Goal: Task Accomplishment & Management: Complete application form

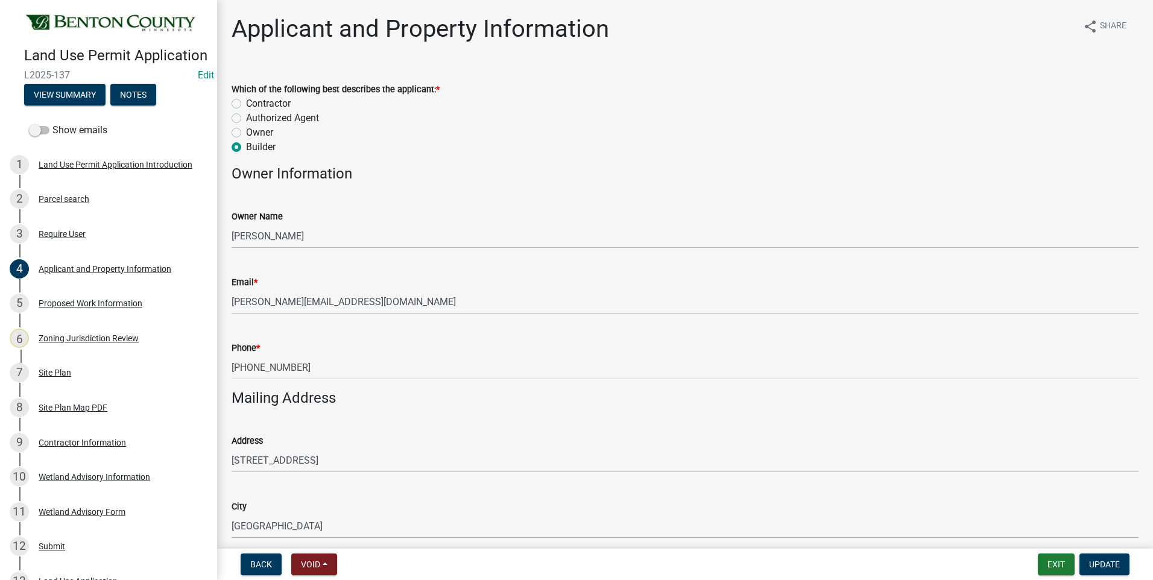
scroll to position [121, 0]
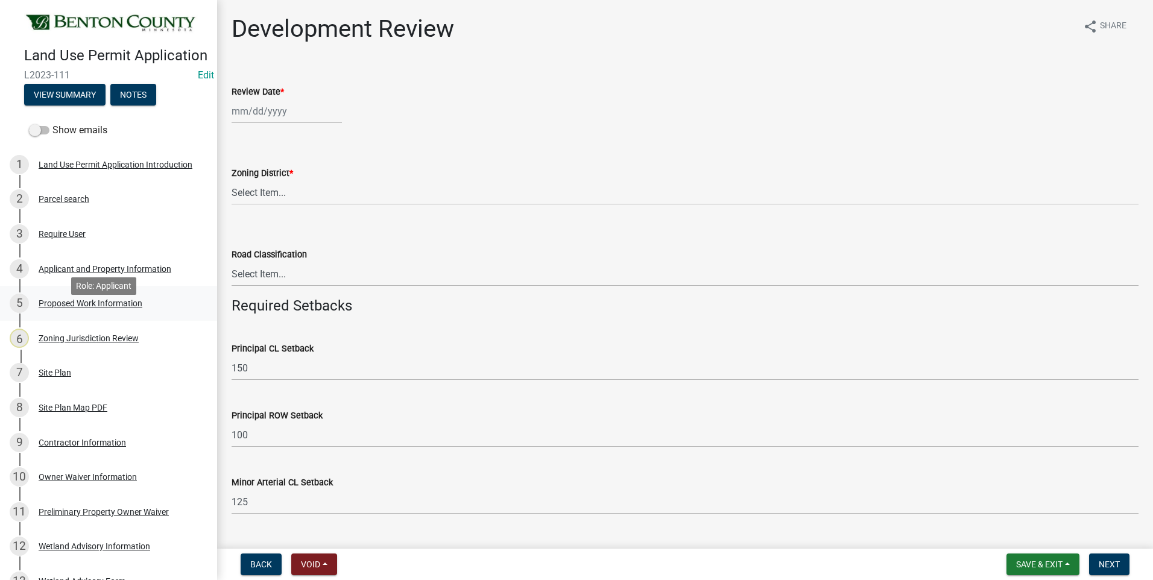
click at [77, 308] on div "Proposed Work Information" at bounding box center [91, 303] width 104 height 8
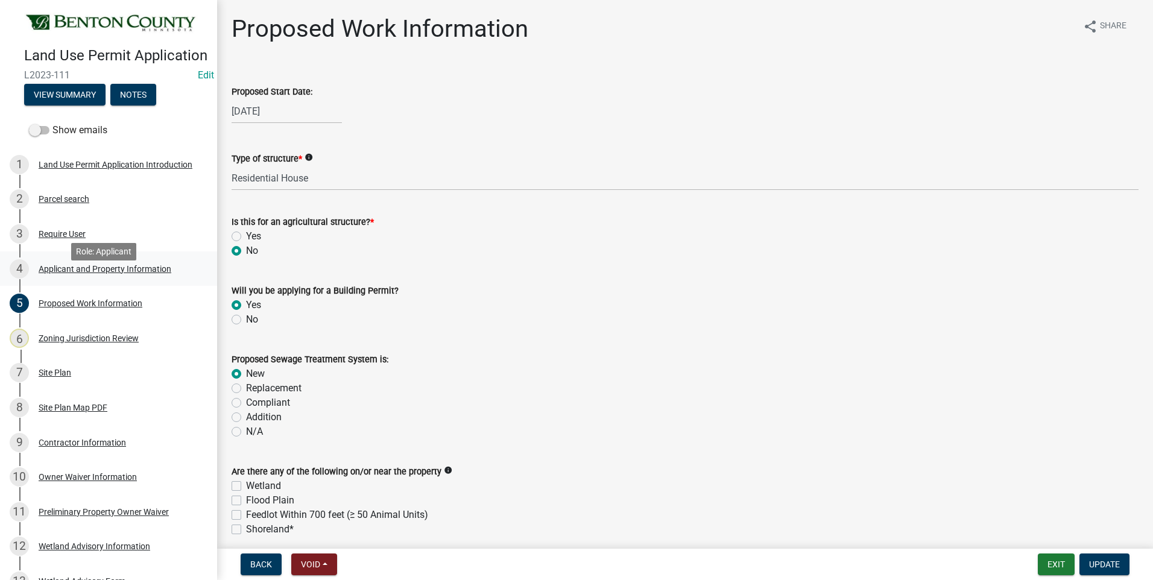
click at [70, 273] on div "Applicant and Property Information" at bounding box center [105, 269] width 133 height 8
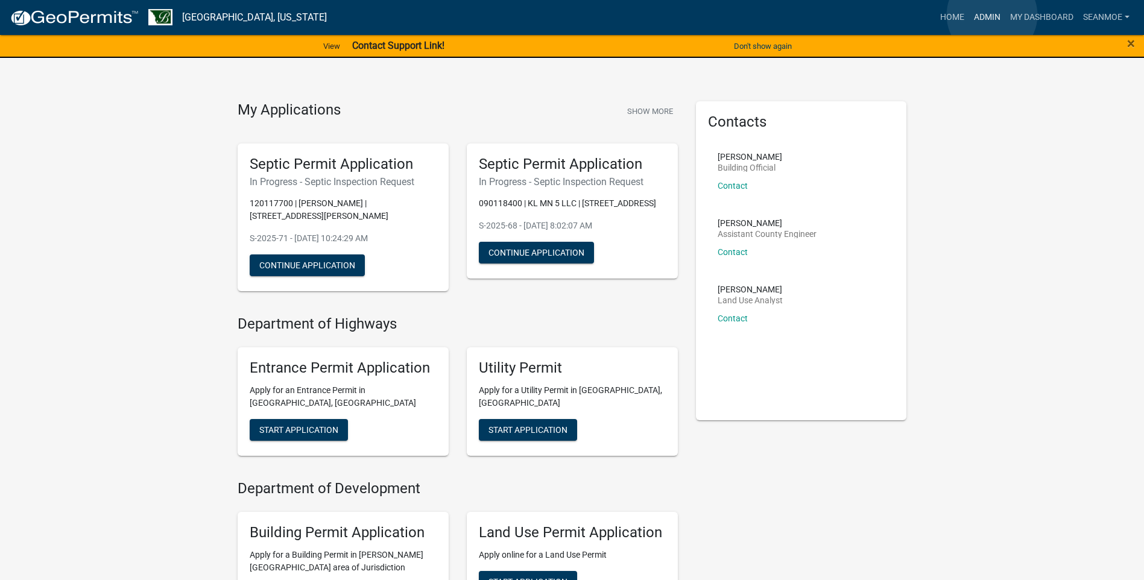
click at [992, 15] on link "Admin" at bounding box center [987, 17] width 36 height 23
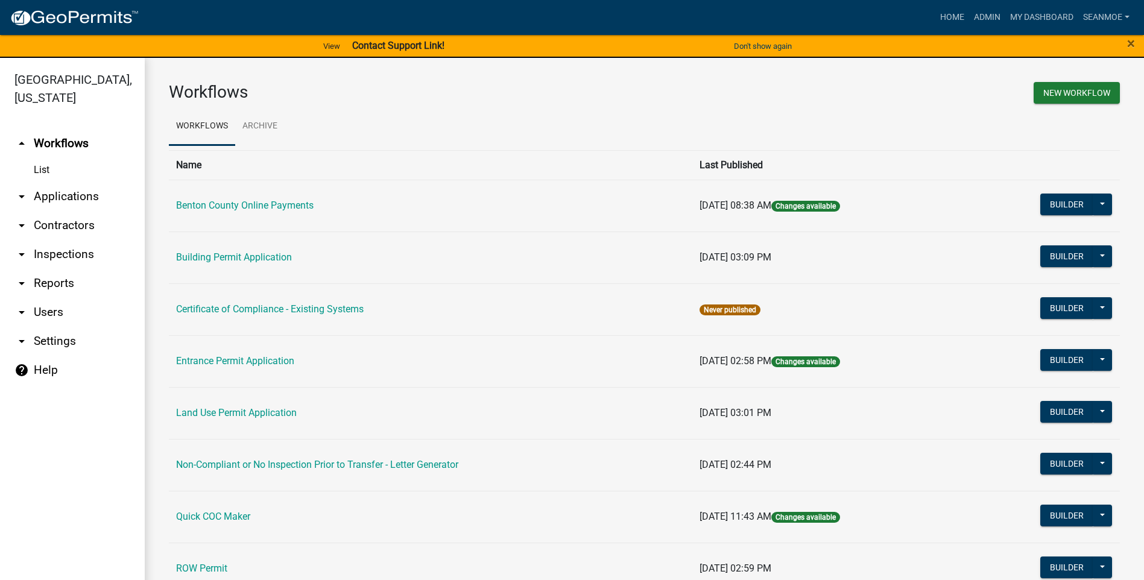
click at [56, 193] on link "arrow_drop_down Applications" at bounding box center [72, 196] width 145 height 29
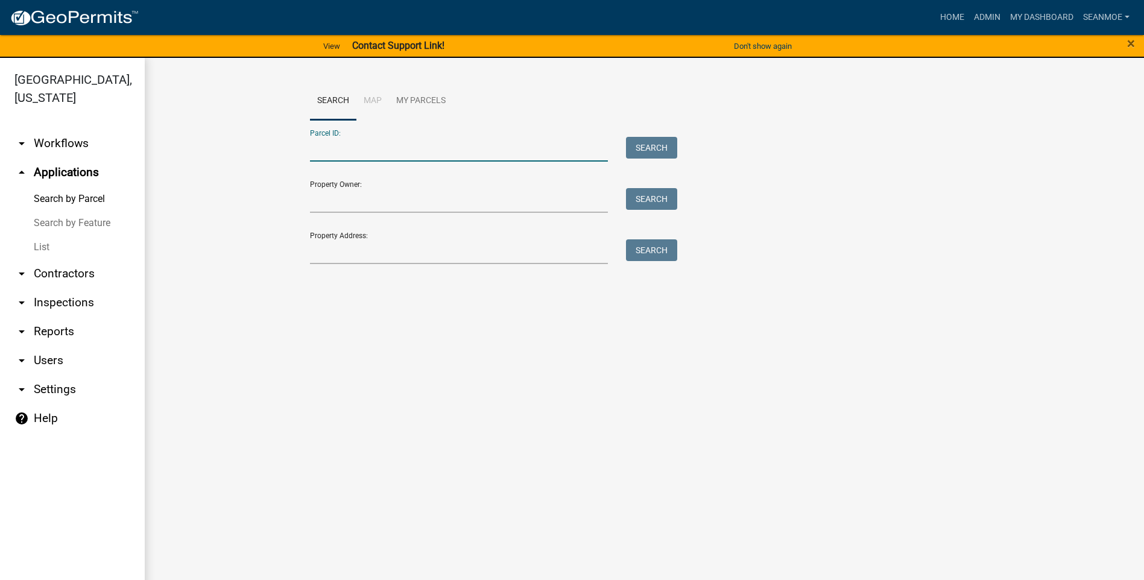
click at [340, 154] on input "Parcel ID:" at bounding box center [459, 149] width 299 height 25
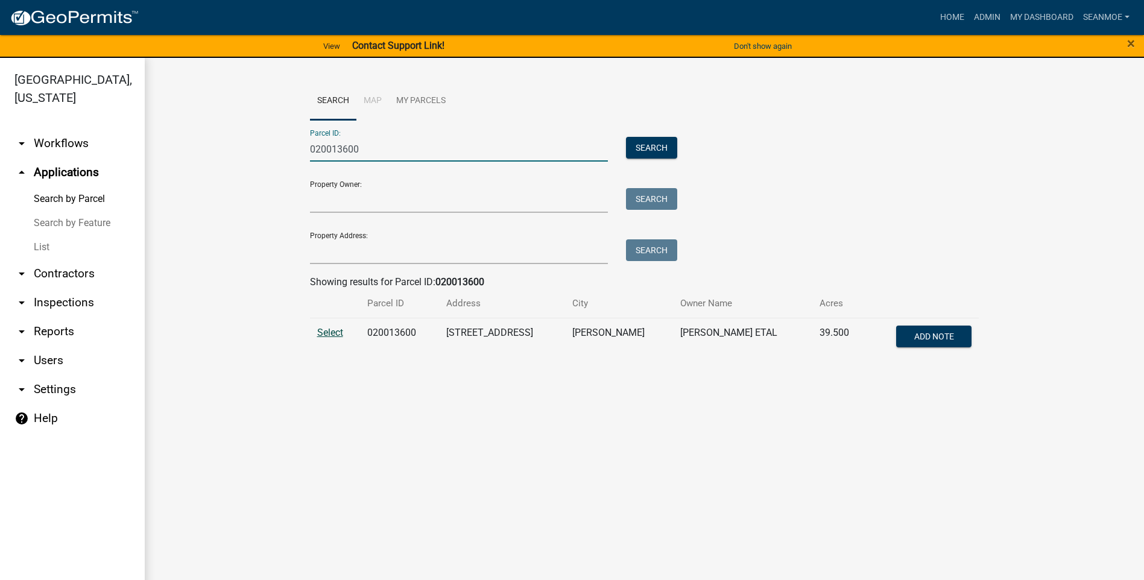
type input "020013600"
click at [334, 332] on span "Select" at bounding box center [330, 332] width 26 height 11
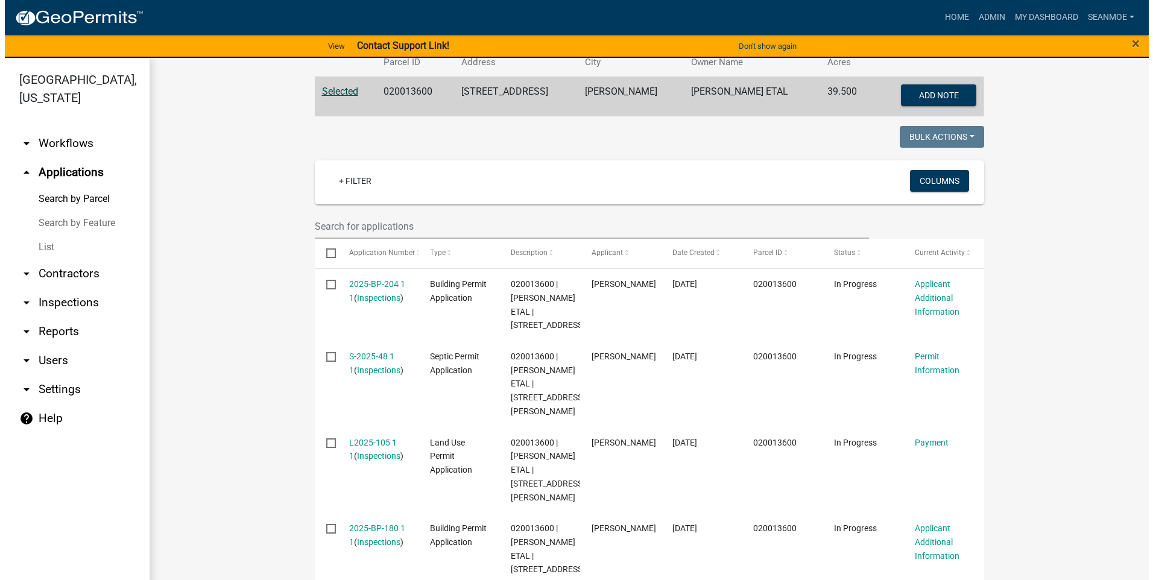
scroll to position [302, 0]
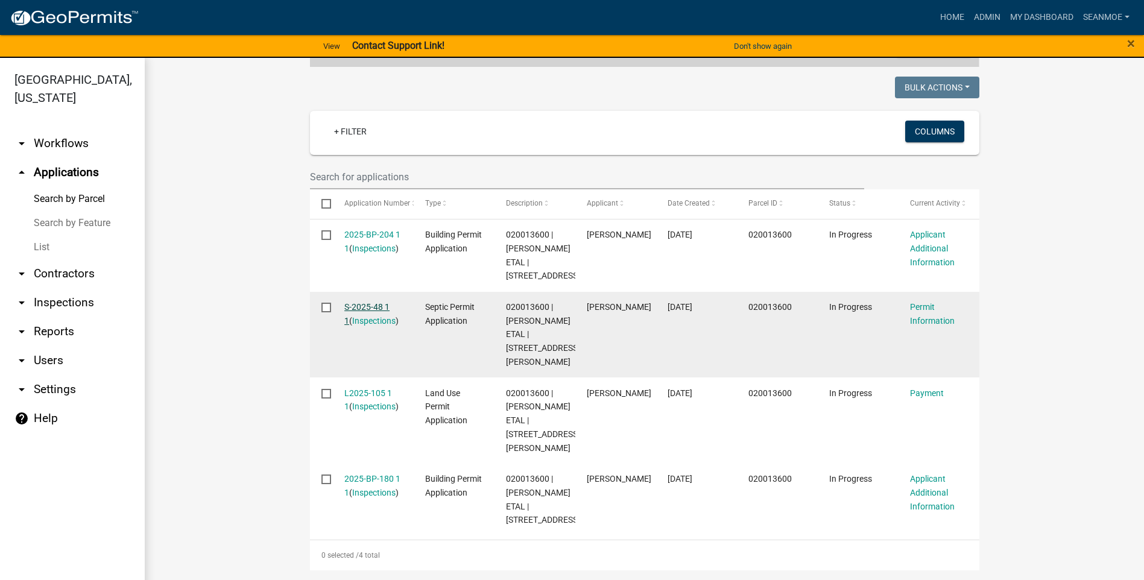
click at [370, 311] on link "S-2025-48 1 1" at bounding box center [366, 314] width 45 height 24
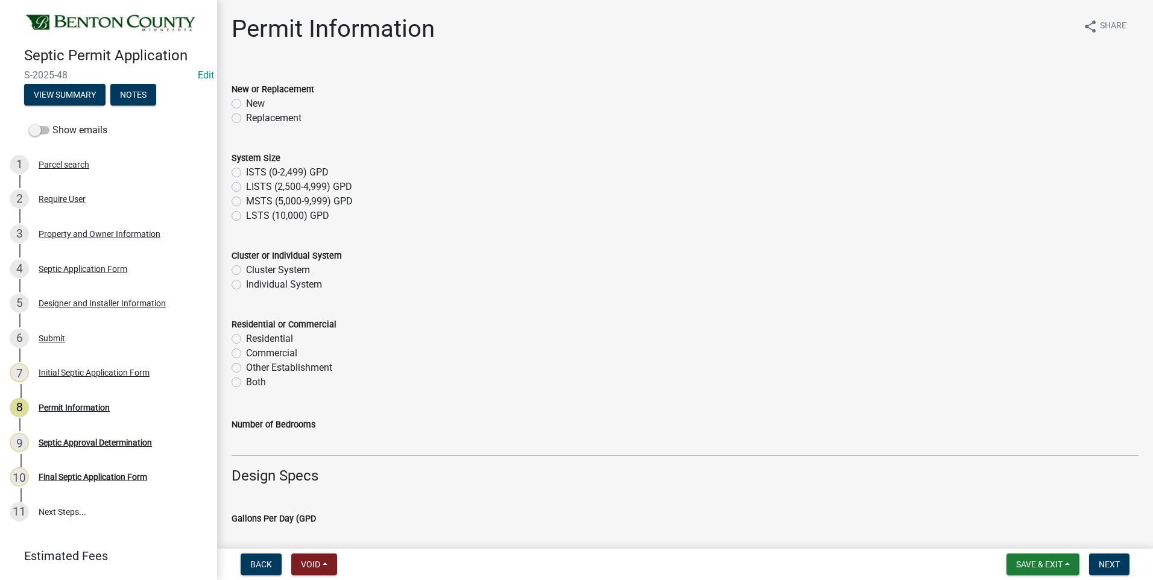
click at [246, 103] on label "New" at bounding box center [255, 104] width 19 height 14
click at [246, 103] on input "New" at bounding box center [250, 101] width 8 height 8
radio input "true"
click at [246, 171] on label "ISTS (0-2,499) GPD" at bounding box center [287, 172] width 83 height 14
click at [246, 171] on input "ISTS (0-2,499) GPD" at bounding box center [250, 169] width 8 height 8
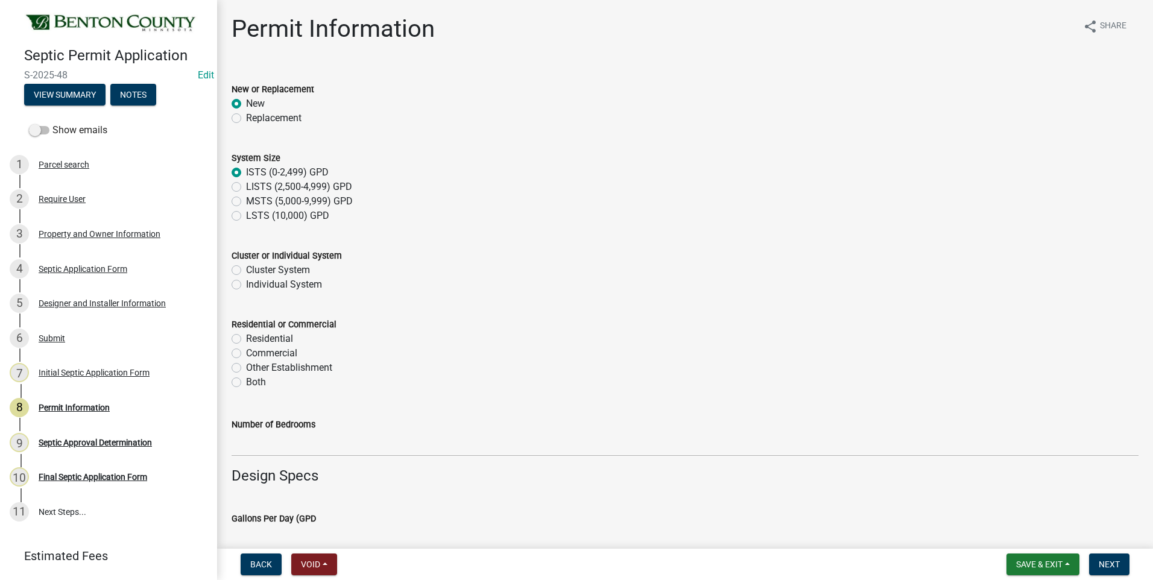
radio input "true"
drag, startPoint x: 235, startPoint y: 286, endPoint x: 247, endPoint y: 285, distance: 12.1
click at [246, 286] on label "Individual System" at bounding box center [284, 284] width 76 height 14
click at [246, 285] on input "Individual System" at bounding box center [250, 281] width 8 height 8
radio input "true"
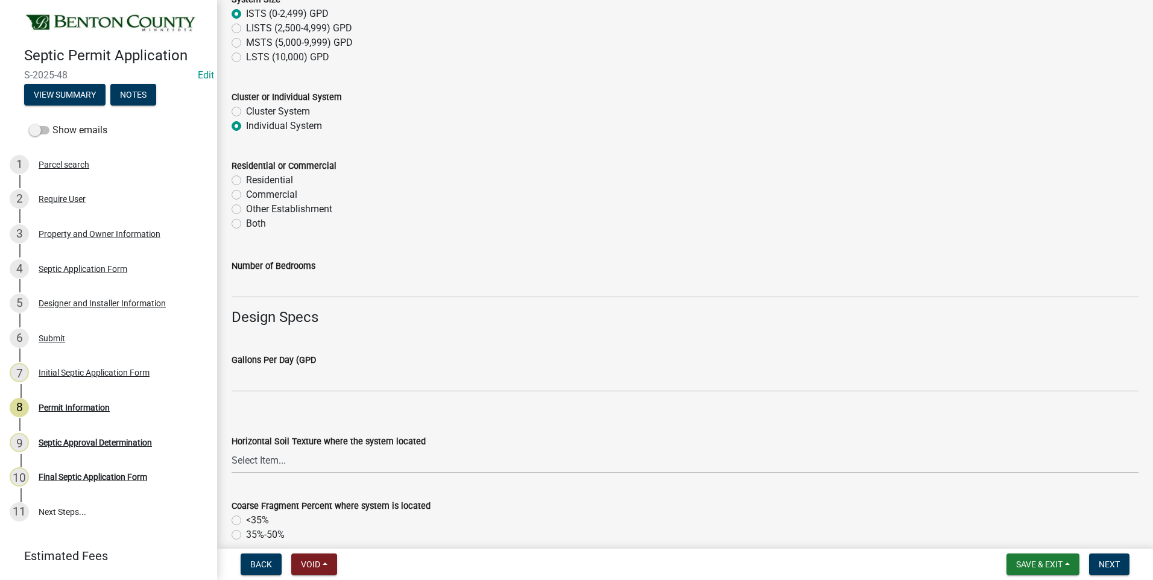
scroll to position [181, 0]
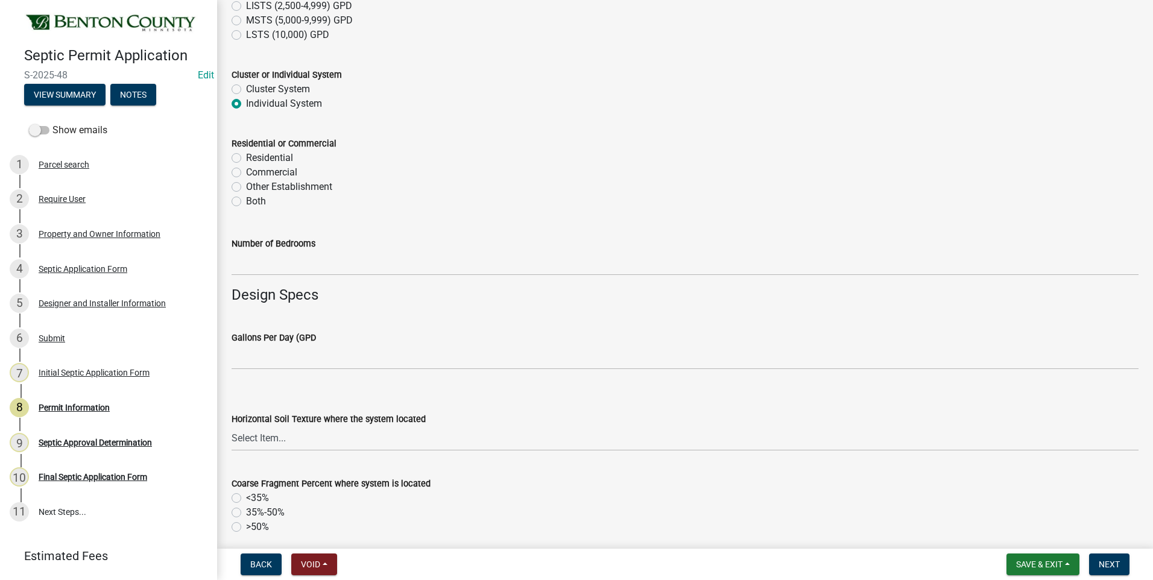
click at [246, 158] on label "Residential" at bounding box center [269, 158] width 47 height 14
click at [246, 158] on input "Residential" at bounding box center [250, 155] width 8 height 8
radio input "true"
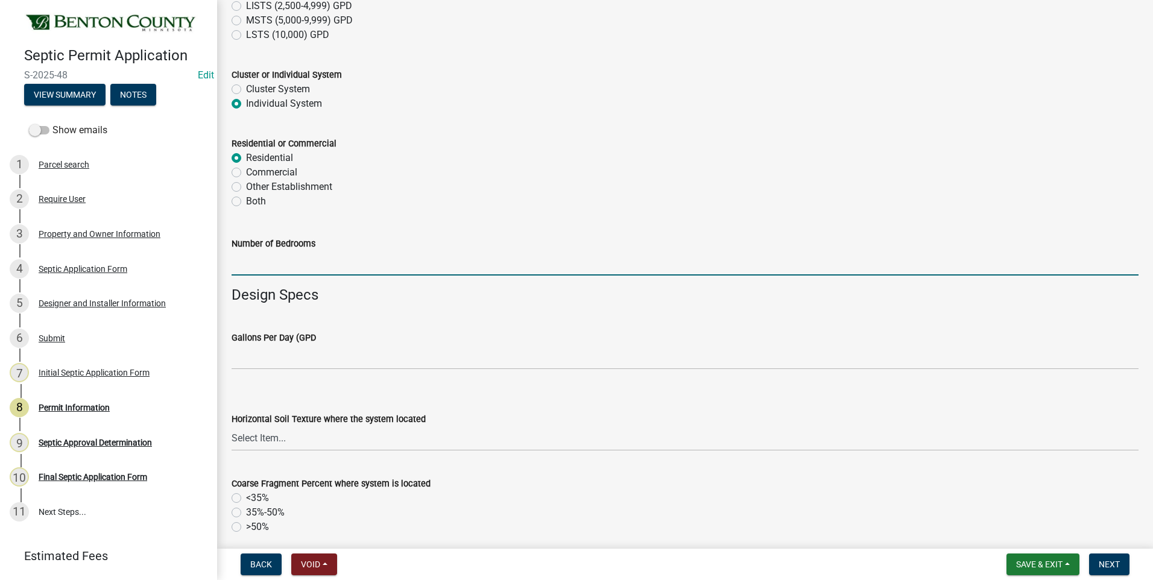
click at [294, 265] on input "text" at bounding box center [685, 263] width 907 height 25
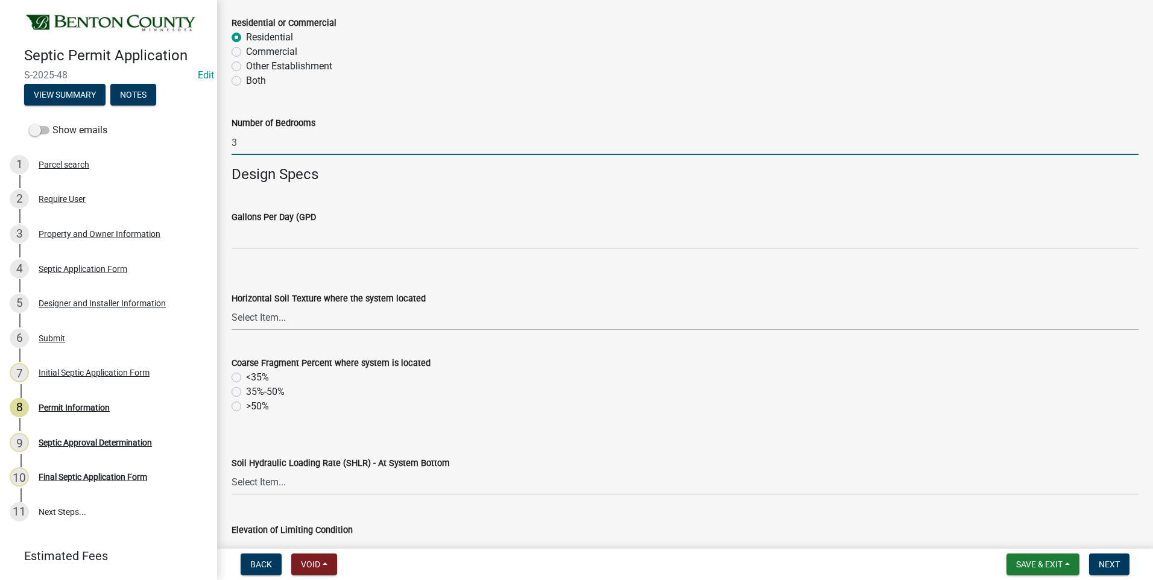
scroll to position [362, 0]
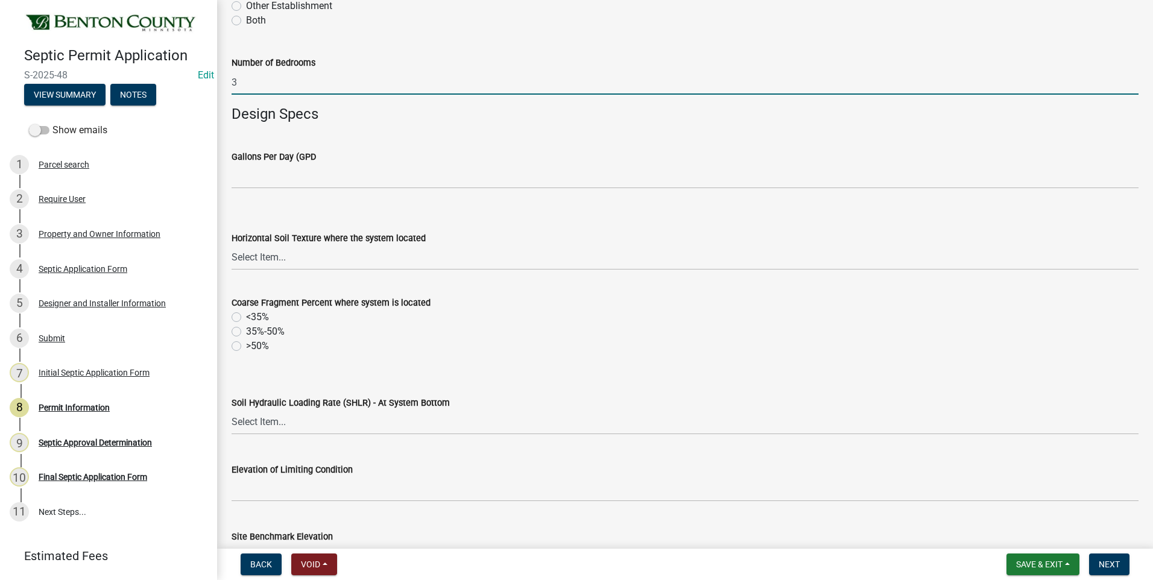
type input "3"
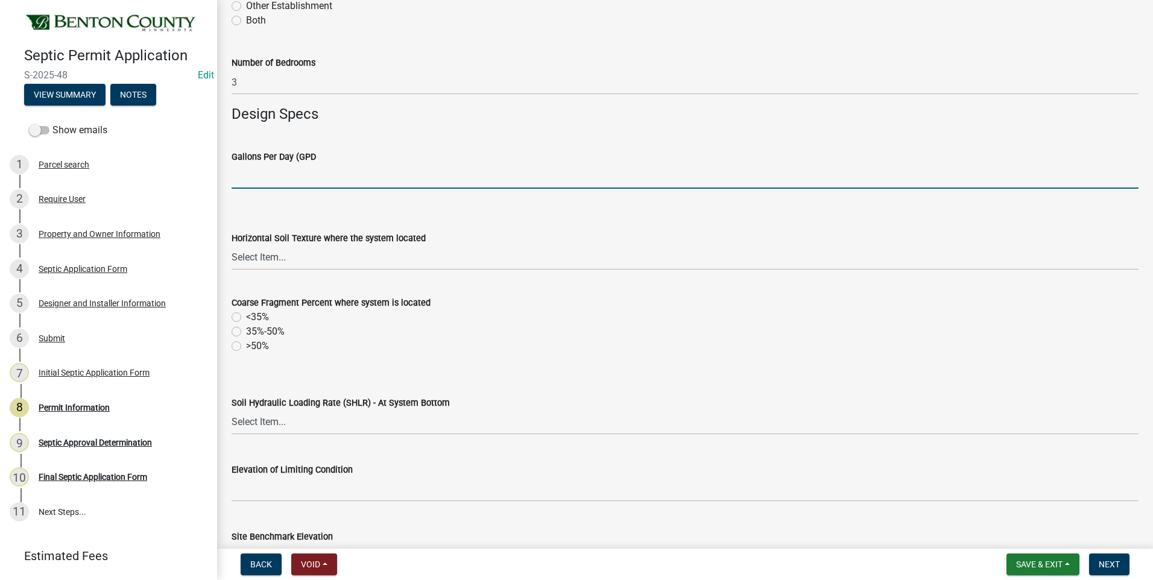
click at [321, 180] on input "text" at bounding box center [685, 176] width 907 height 25
type input "450"
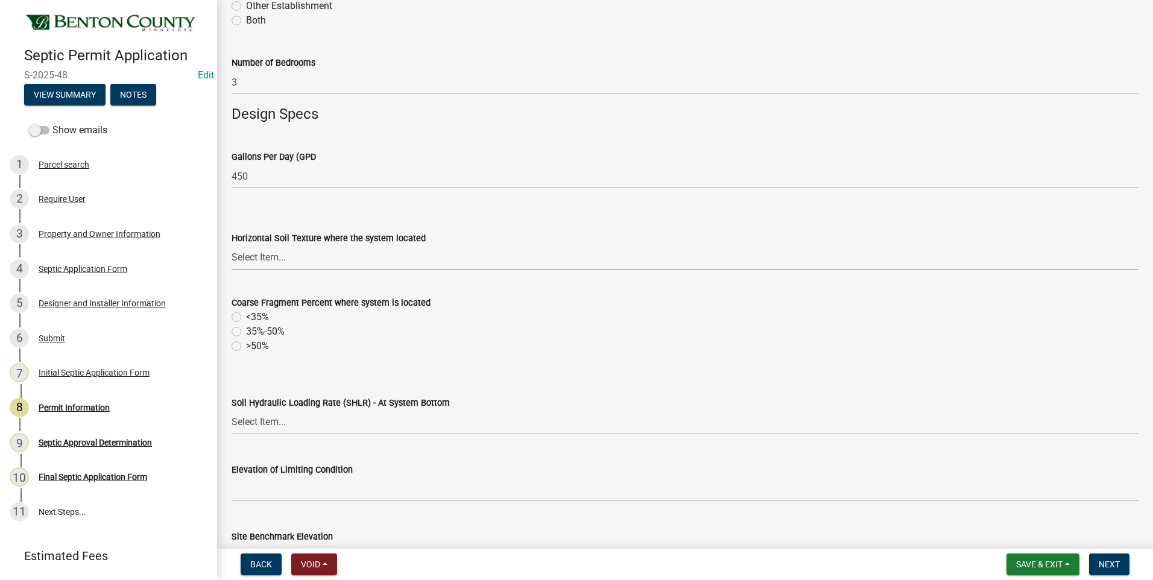
click at [261, 261] on select "Select Item... Sand Coarse Sand Loamy Sand Loamy Coarse Sand Loamy Fine Sand Lo…" at bounding box center [685, 257] width 907 height 25
click at [232, 245] on select "Select Item... Sand Coarse Sand Loamy Sand Loamy Coarse Sand Loamy Fine Sand Lo…" at bounding box center [685, 257] width 907 height 25
select select "b82ac308-2ce8-4986-9edf-c199bb4f3f76"
click at [246, 314] on label "<35%" at bounding box center [257, 317] width 23 height 14
click at [246, 314] on input "<35%" at bounding box center [250, 314] width 8 height 8
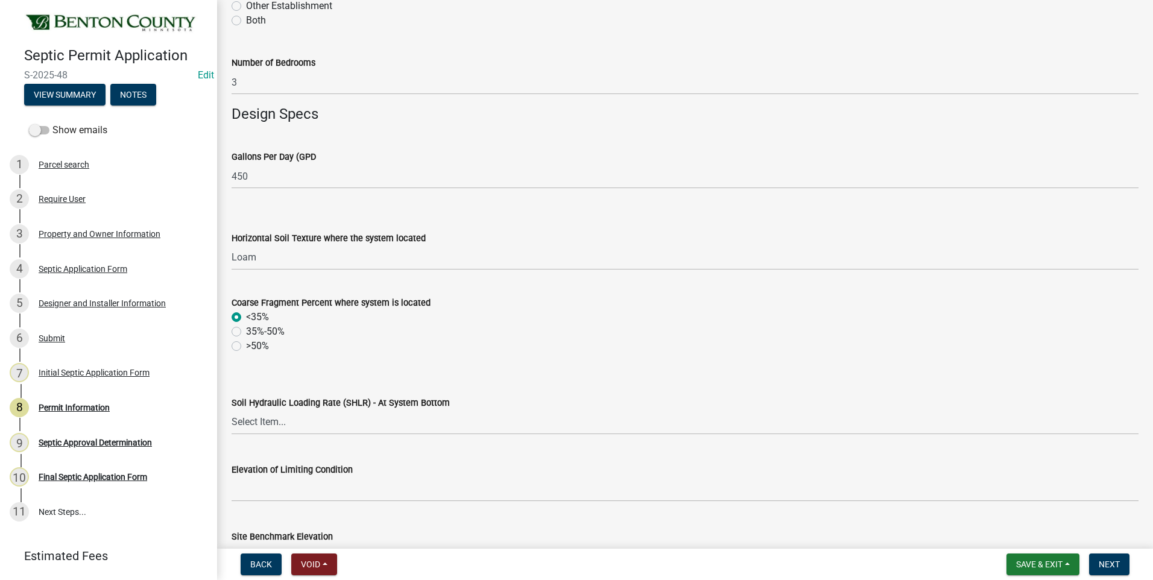
radio input "true"
click at [264, 425] on select "Select Item... 1.2 0.78 0.68 0.6 0.52 0.5 0.45 0.42 0.24 0 Other" at bounding box center [685, 422] width 907 height 25
click at [232, 410] on select "Select Item... 1.2 0.78 0.68 0.6 0.52 0.5 0.45 0.42 0.24 0 Other" at bounding box center [685, 422] width 907 height 25
select select "deebcc19-7624-4d15-b207-414ef01bfd49"
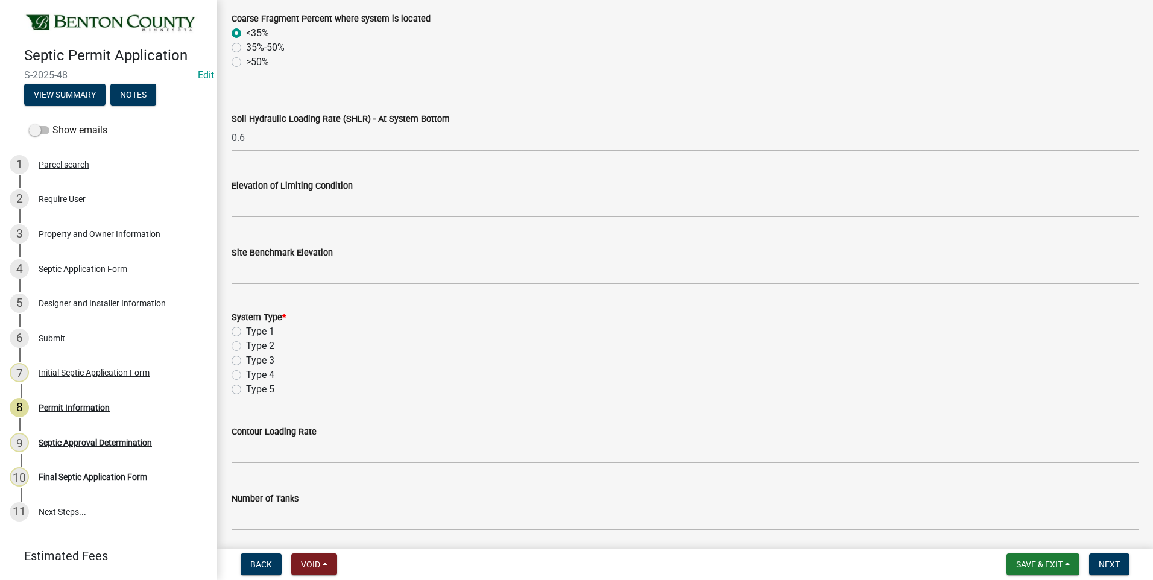
scroll to position [724, 0]
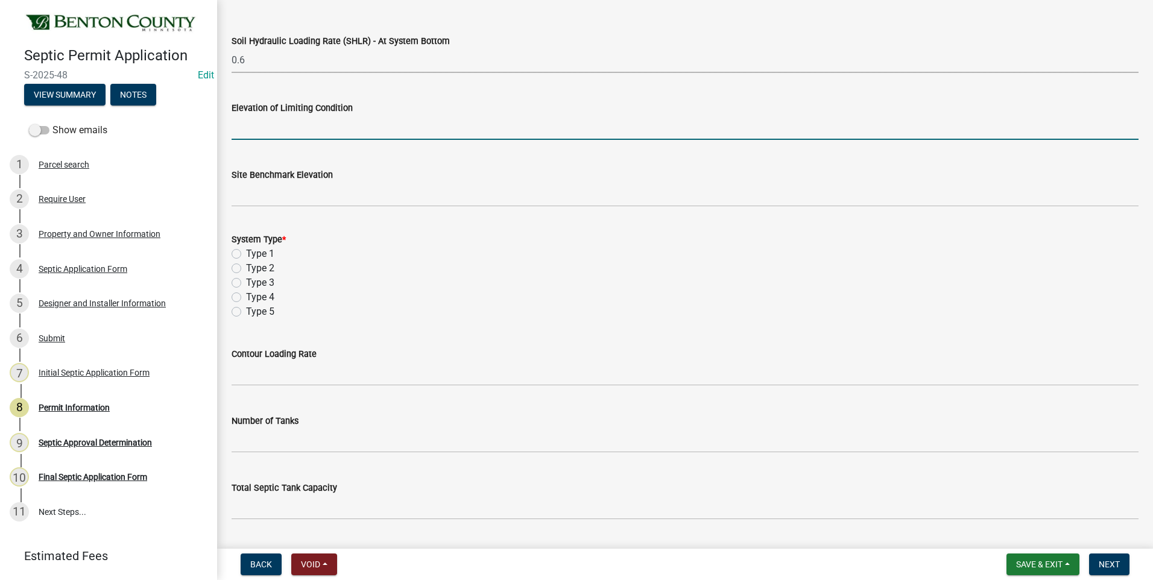
click at [318, 127] on input "text" at bounding box center [685, 127] width 907 height 25
type input "97.6"
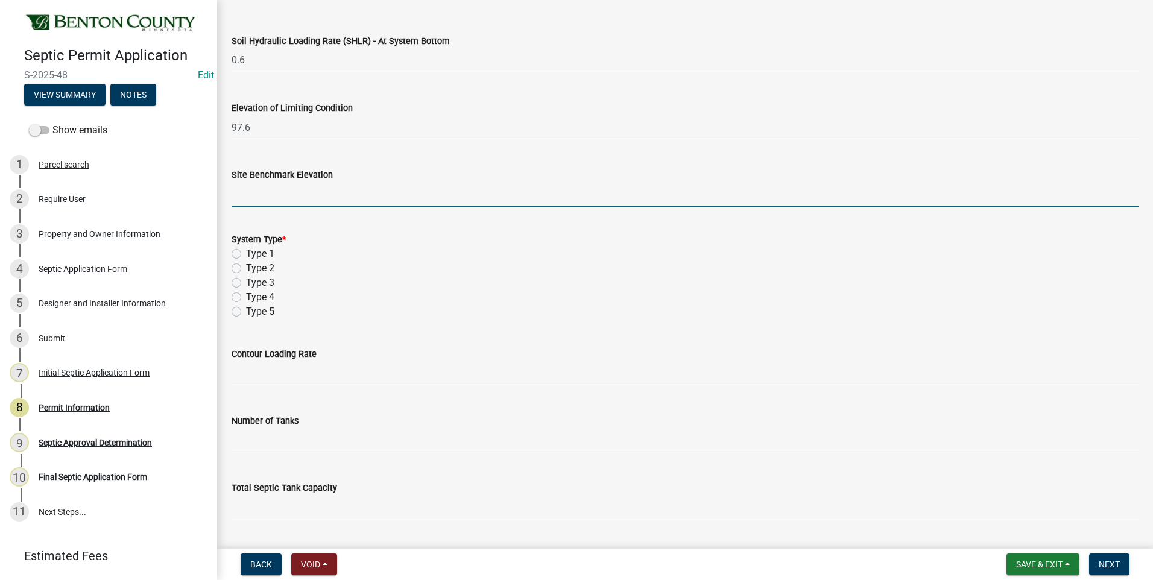
click at [323, 200] on input "text" at bounding box center [685, 194] width 907 height 25
type input "100"
click at [246, 253] on label "Type 1" at bounding box center [260, 254] width 28 height 14
click at [246, 253] on input "Type 1" at bounding box center [250, 251] width 8 height 8
radio input "true"
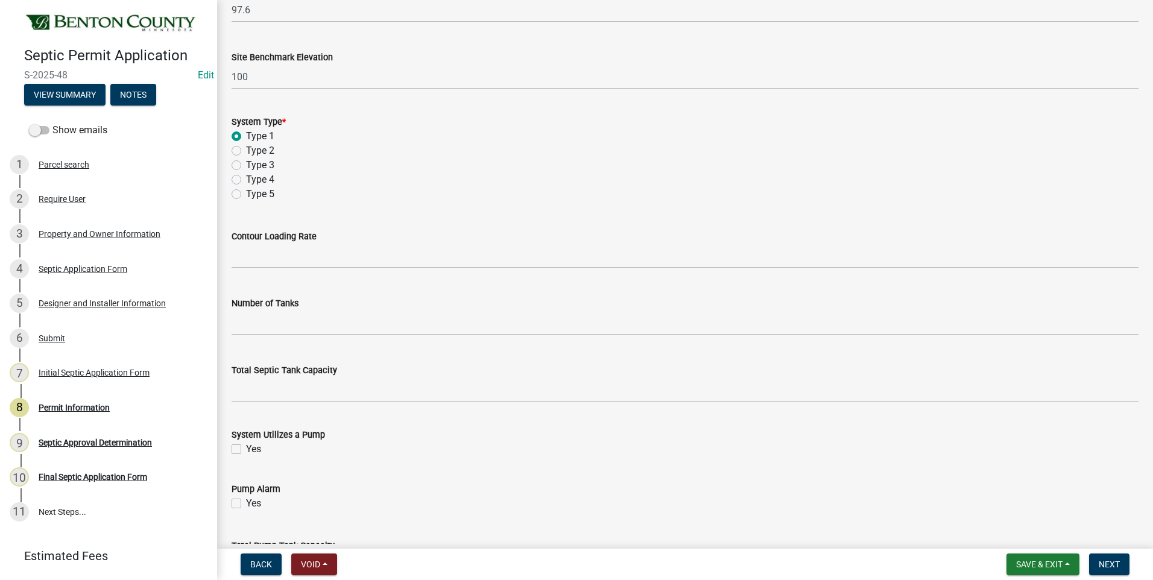
scroll to position [844, 0]
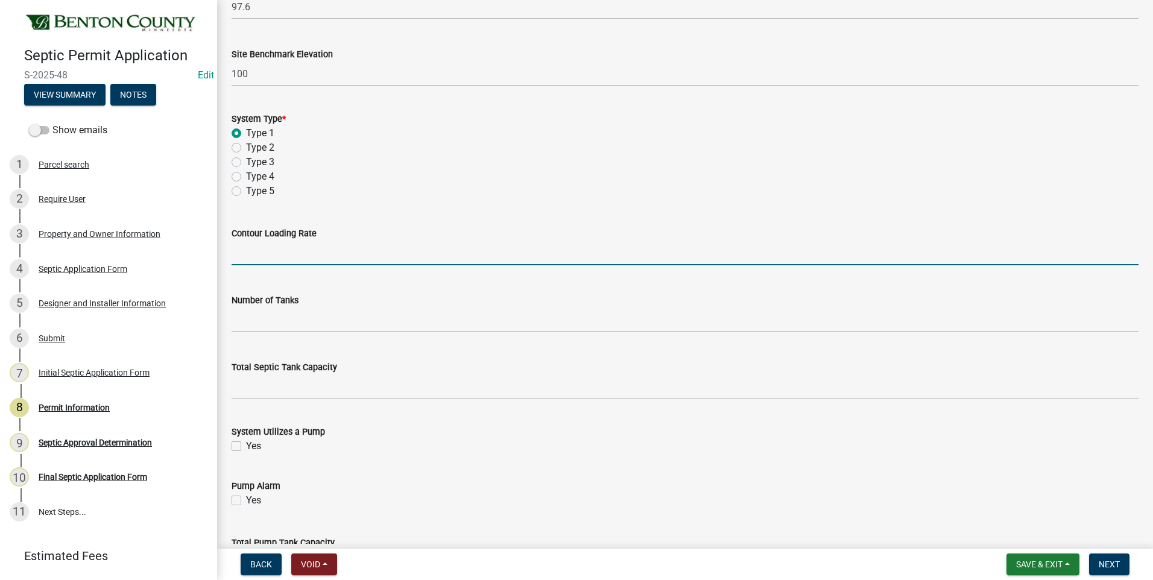
click at [318, 254] on input "text" at bounding box center [685, 253] width 907 height 25
type input "12"
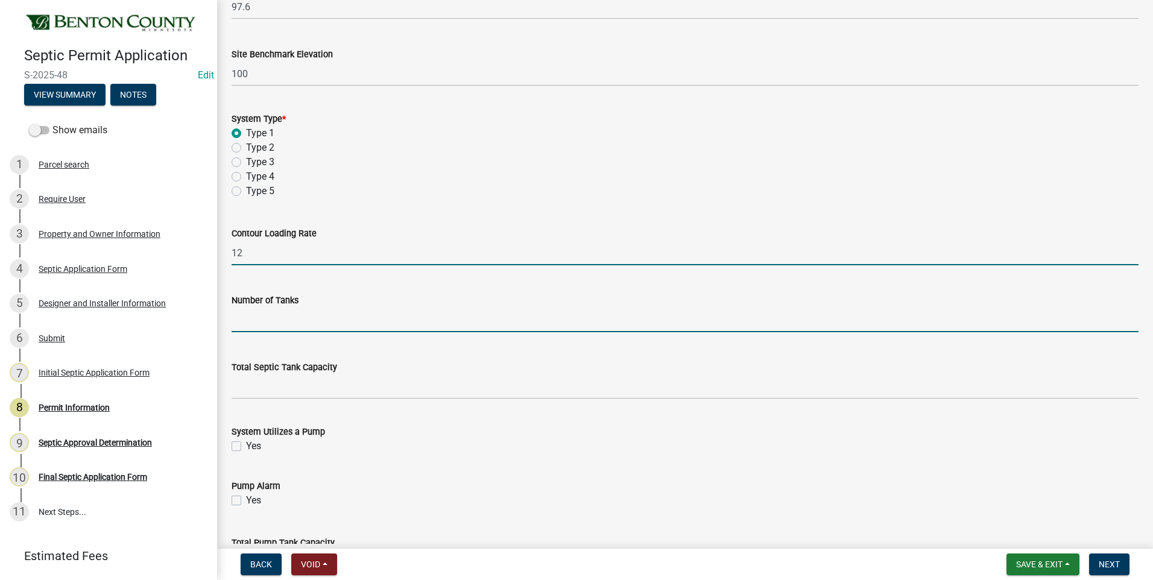
click at [290, 323] on input "text" at bounding box center [685, 320] width 907 height 25
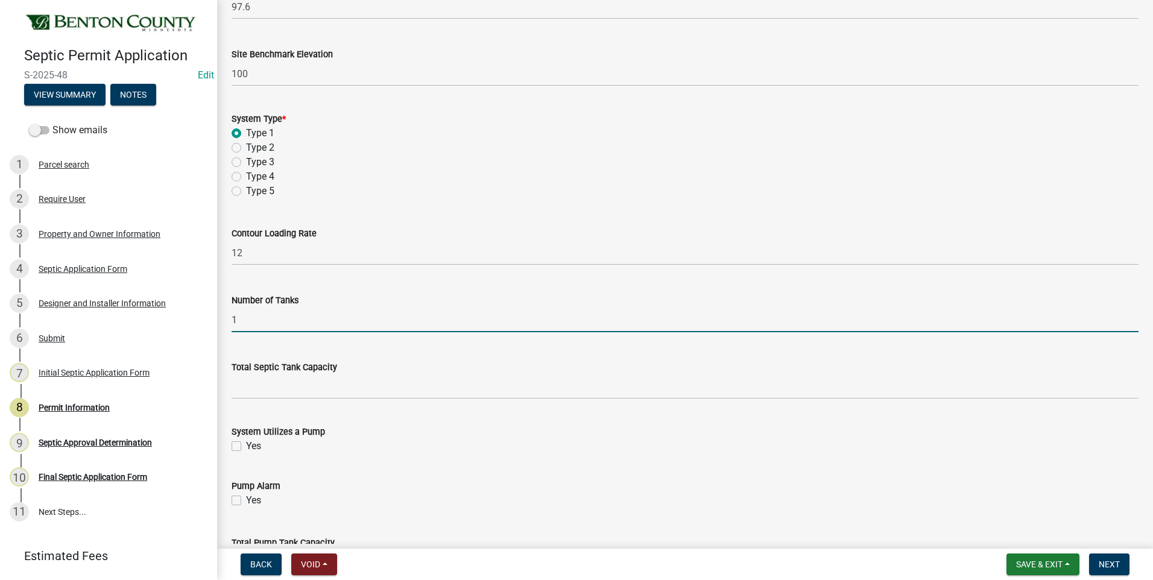
type input "1"
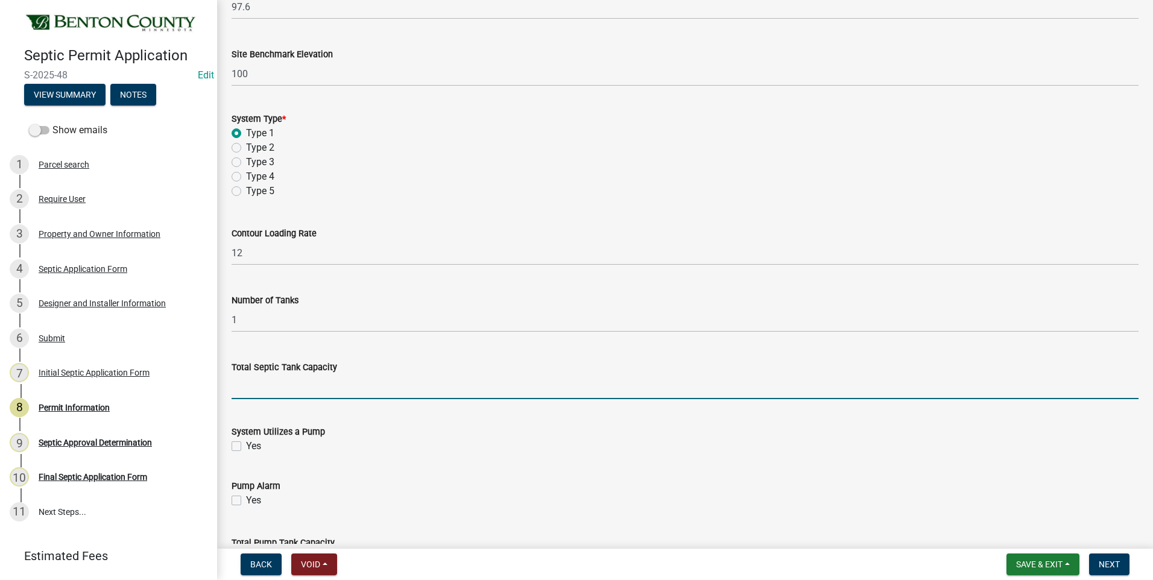
click at [307, 390] on input "text" at bounding box center [685, 387] width 907 height 25
type input "1000"
click at [246, 446] on label "Yes" at bounding box center [253, 446] width 15 height 14
click at [246, 446] on input "Yes" at bounding box center [250, 443] width 8 height 8
checkbox input "true"
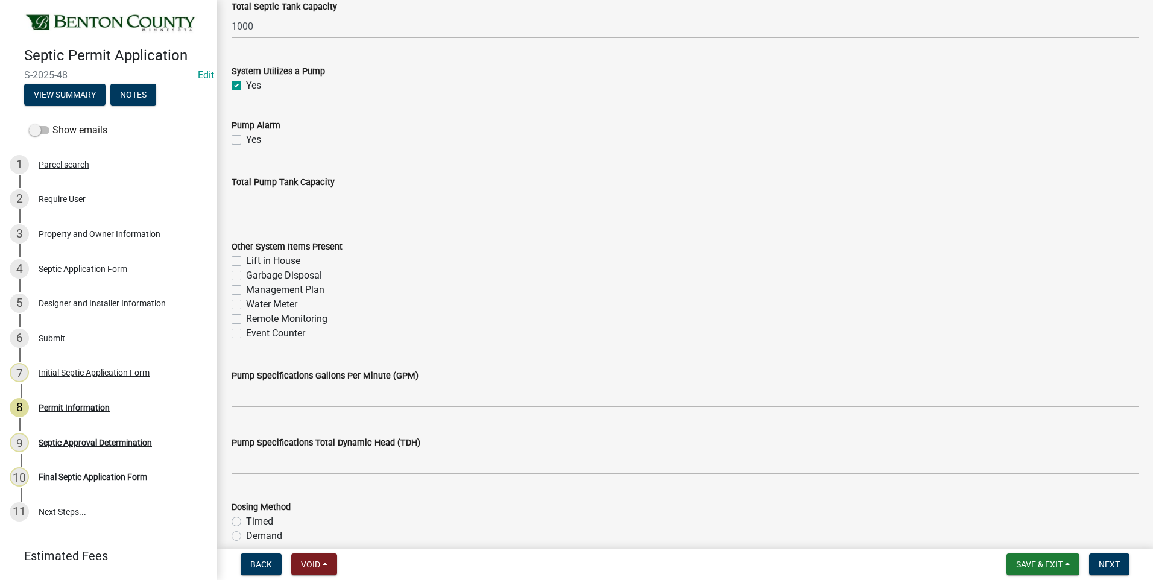
scroll to position [1206, 0]
click at [246, 139] on label "Yes" at bounding box center [253, 138] width 15 height 14
click at [246, 139] on input "Yes" at bounding box center [250, 135] width 8 height 8
checkbox input "true"
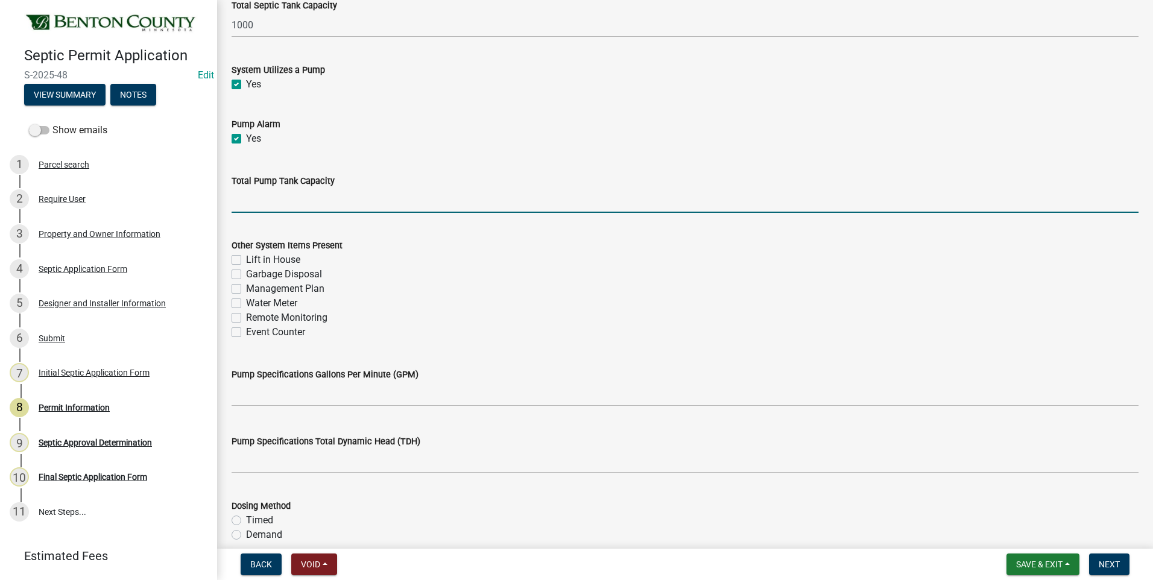
click at [290, 204] on input "text" at bounding box center [685, 200] width 907 height 25
type input "500"
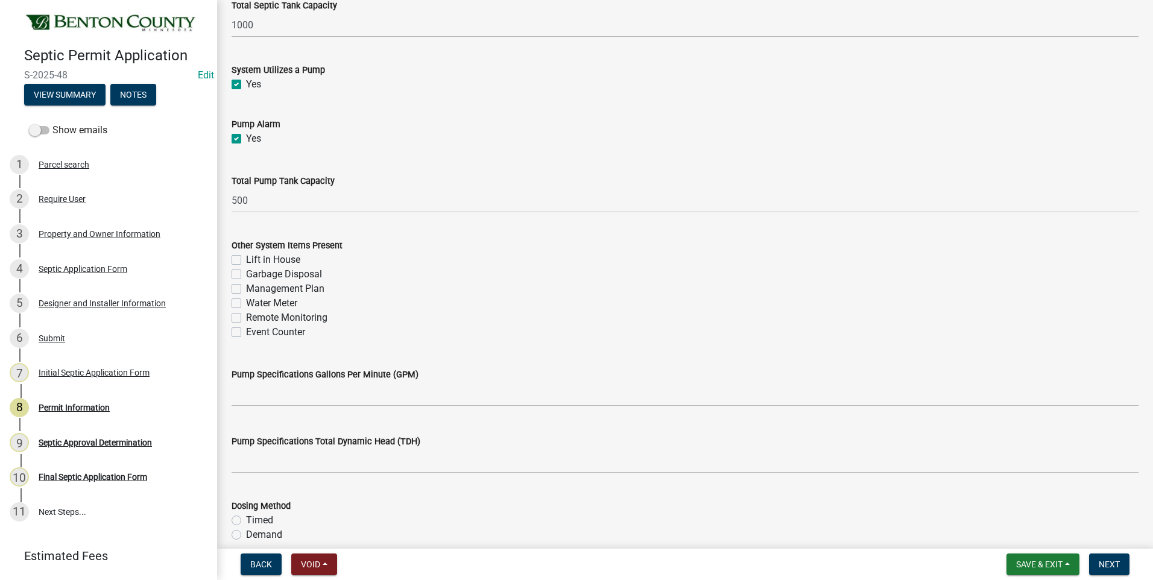
click at [246, 288] on label "Management Plan" at bounding box center [285, 289] width 78 height 14
click at [246, 288] on input "Management Plan" at bounding box center [250, 286] width 8 height 8
checkbox input "true"
checkbox input "false"
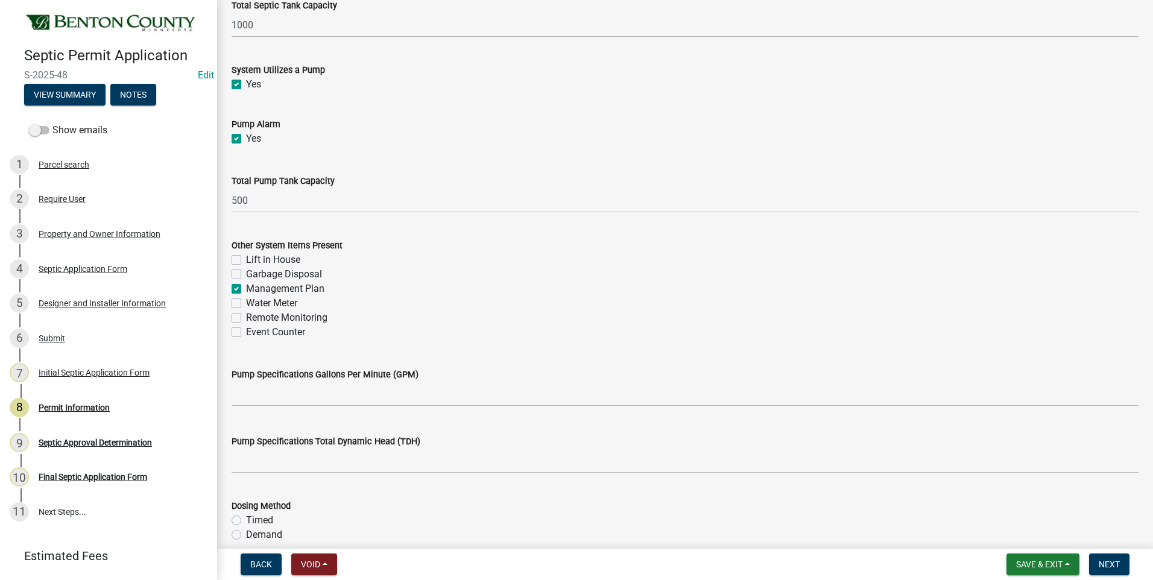
checkbox input "true"
checkbox input "false"
click at [246, 332] on label "Event Counter" at bounding box center [275, 332] width 59 height 14
click at [246, 332] on input "Event Counter" at bounding box center [250, 329] width 8 height 8
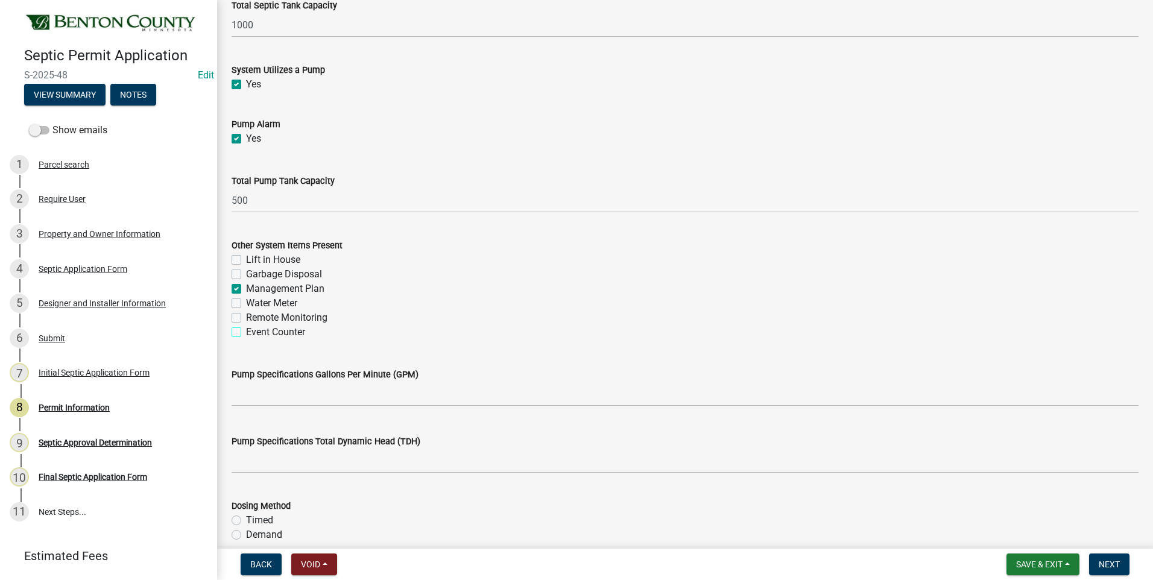
checkbox input "true"
checkbox input "false"
checkbox input "true"
checkbox input "false"
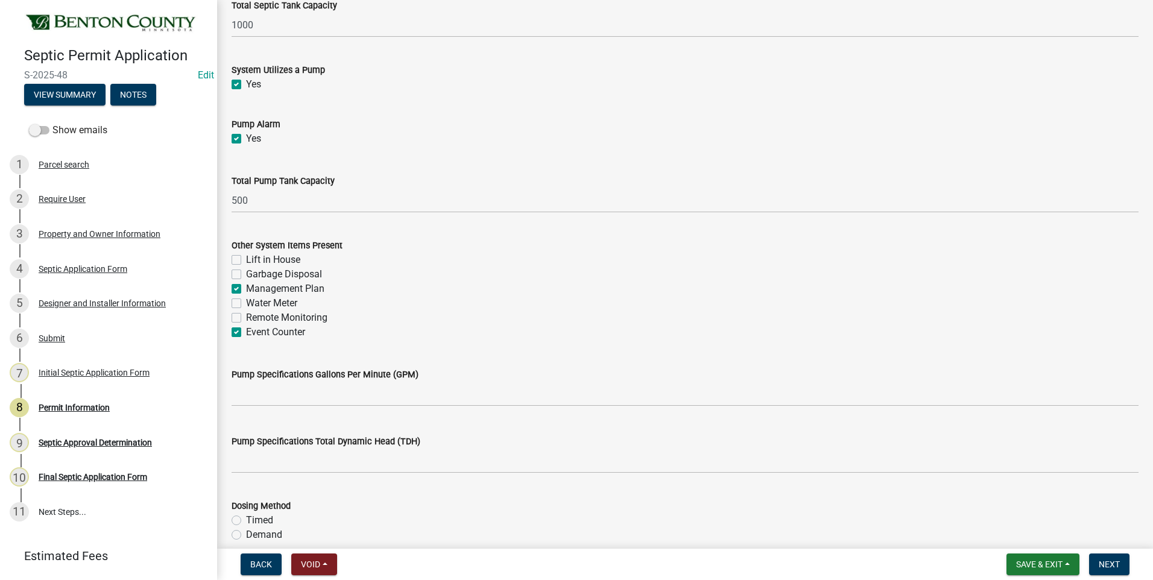
checkbox input "false"
checkbox input "true"
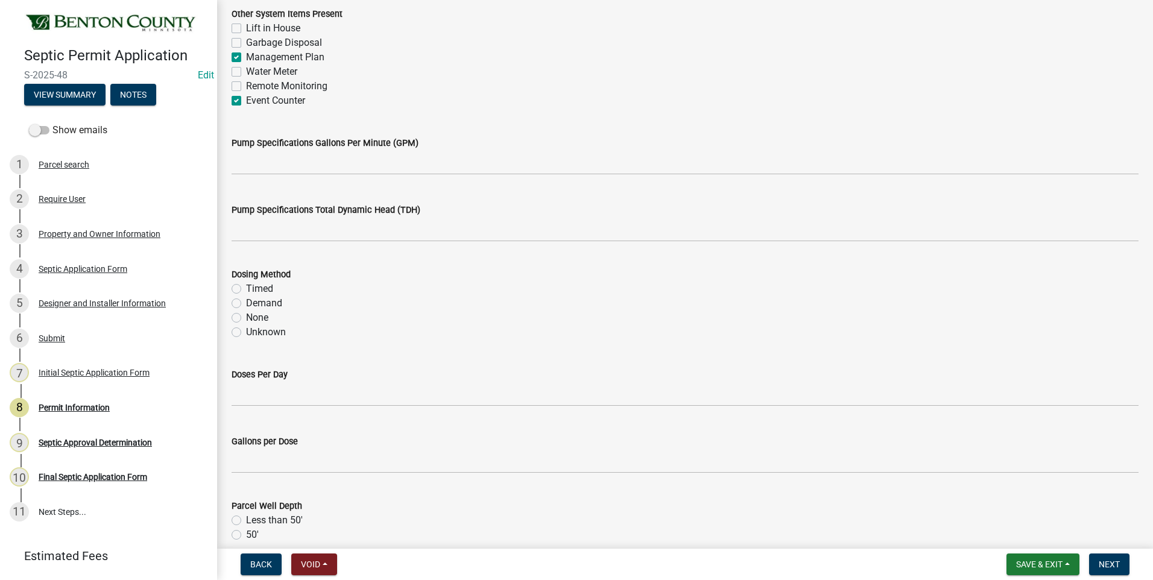
scroll to position [1448, 0]
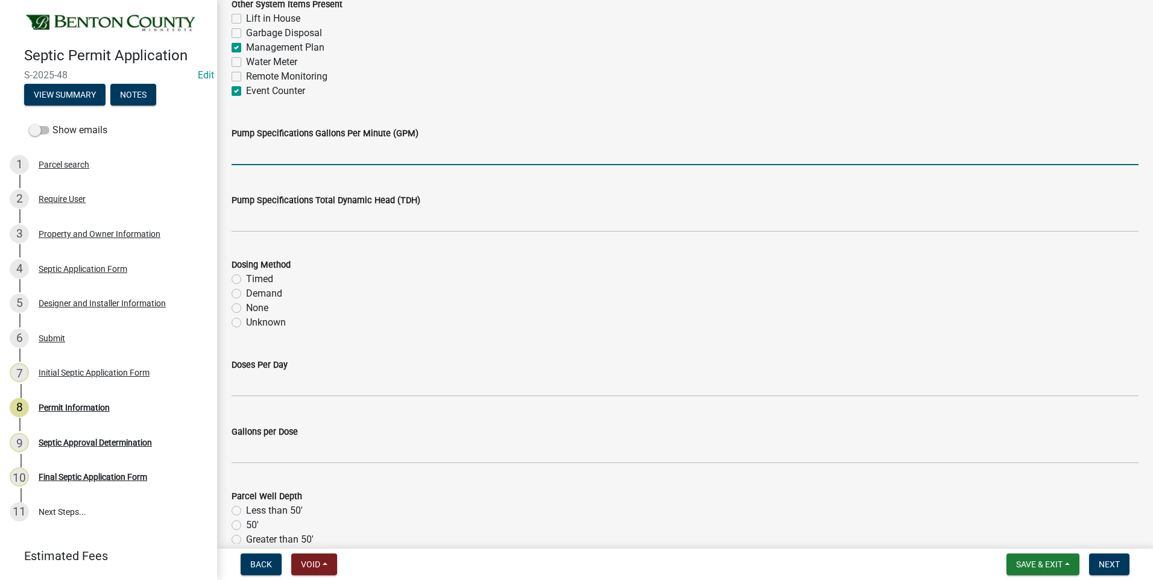
click at [358, 155] on input "text" at bounding box center [685, 153] width 907 height 25
type input "40"
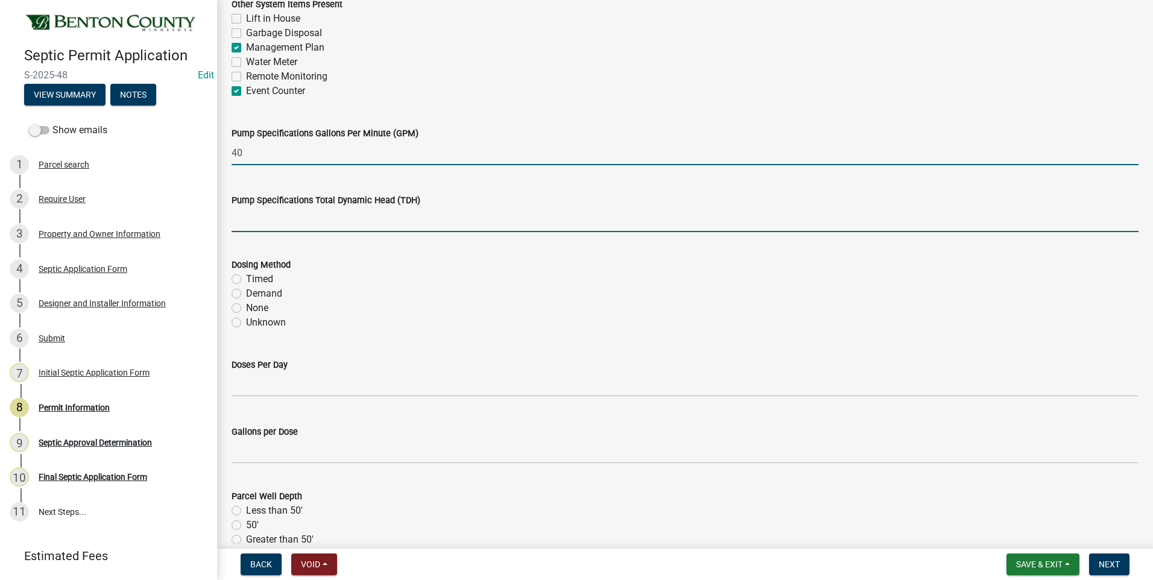
click at [288, 221] on input "text" at bounding box center [685, 219] width 907 height 25
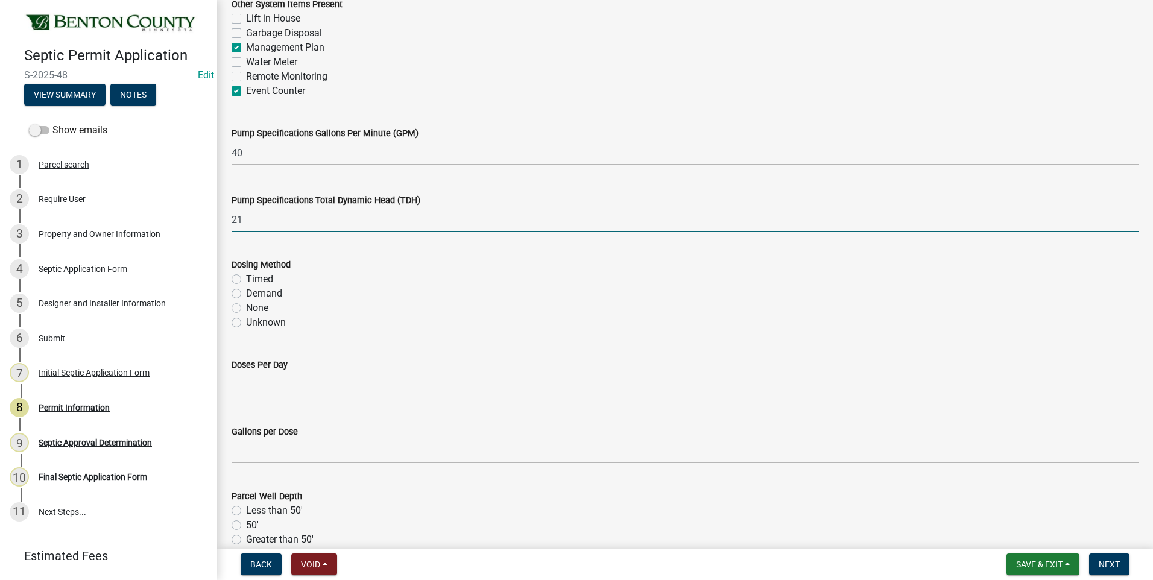
type input "21"
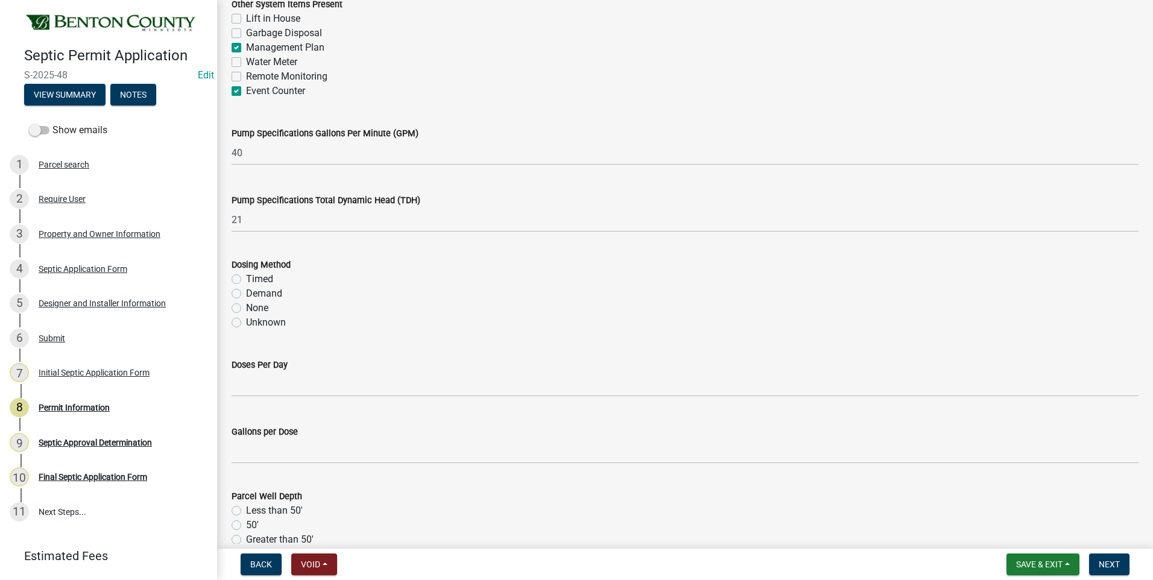
click at [246, 293] on label "Demand" at bounding box center [264, 294] width 36 height 14
click at [246, 293] on input "Demand" at bounding box center [250, 291] width 8 height 8
radio input "true"
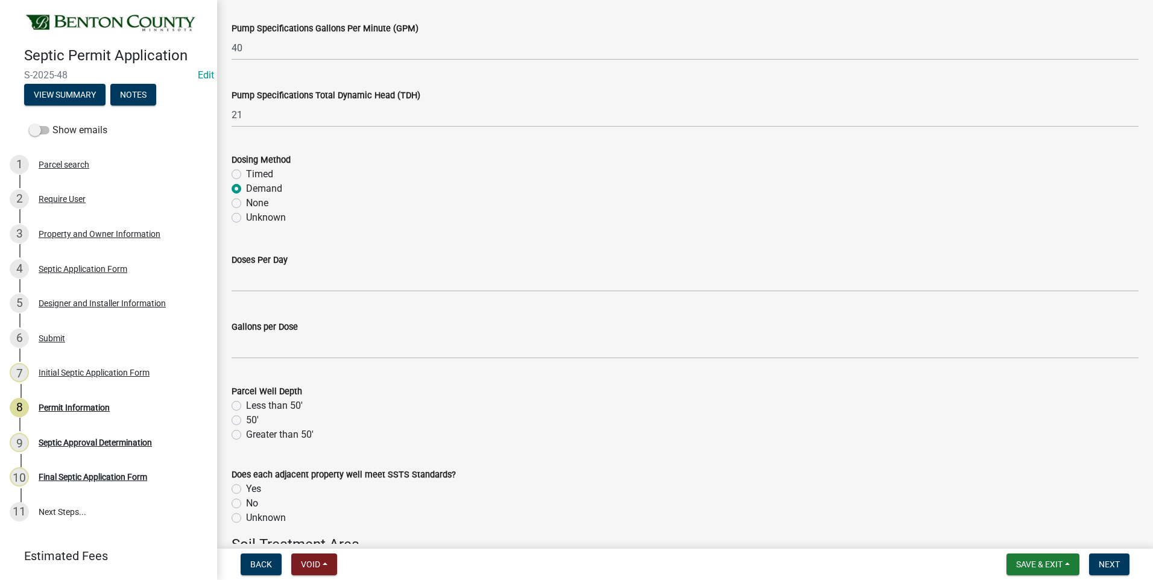
scroll to position [1568, 0]
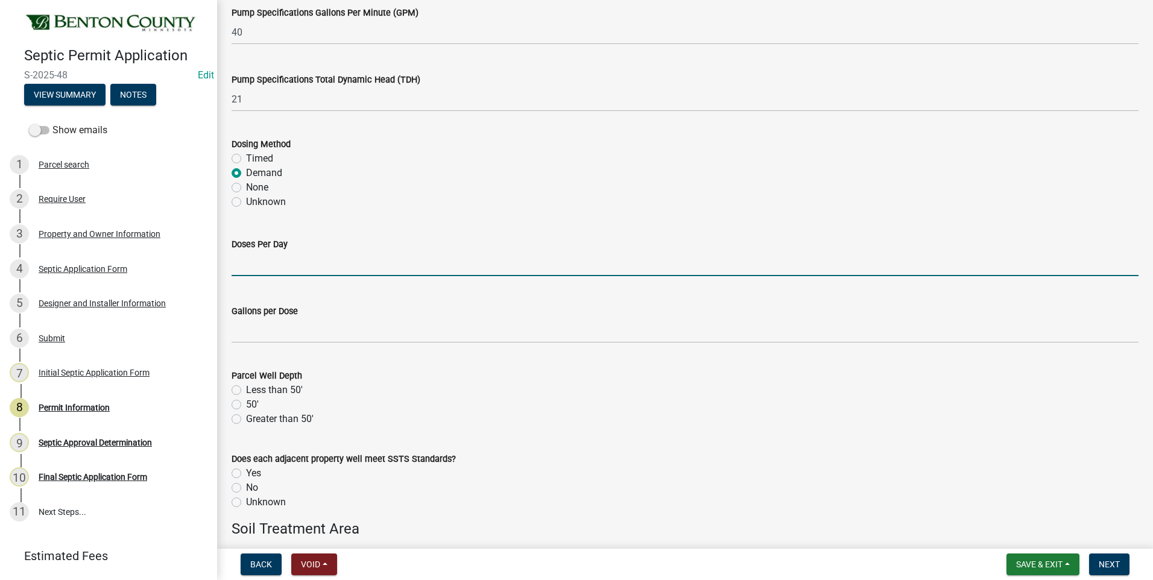
click at [302, 265] on input "text" at bounding box center [685, 264] width 907 height 25
type input "5"
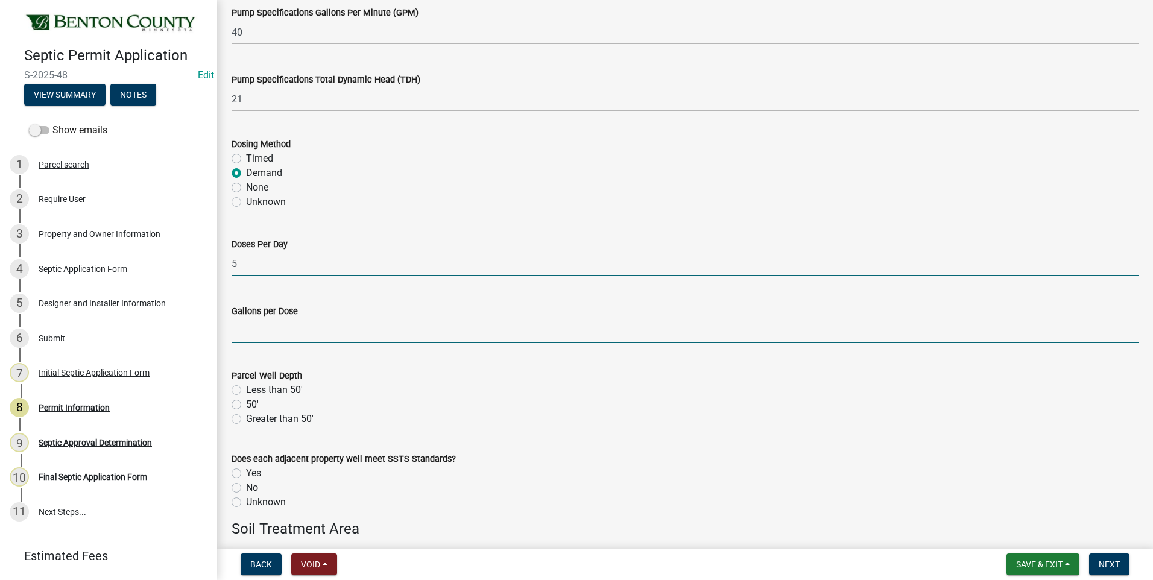
click at [249, 332] on input "text" at bounding box center [685, 330] width 907 height 25
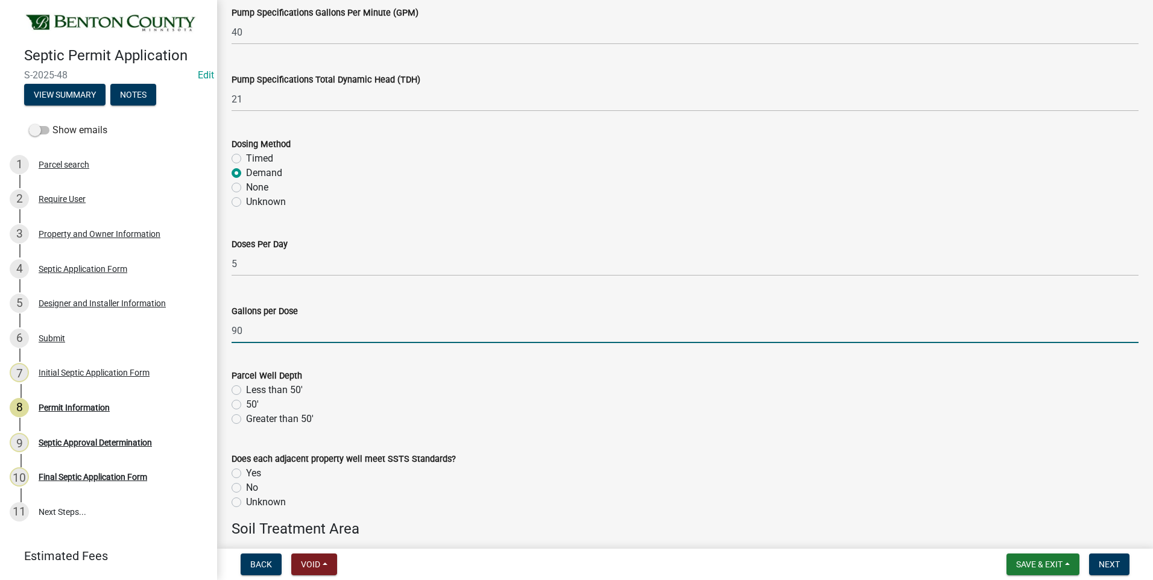
type input "90"
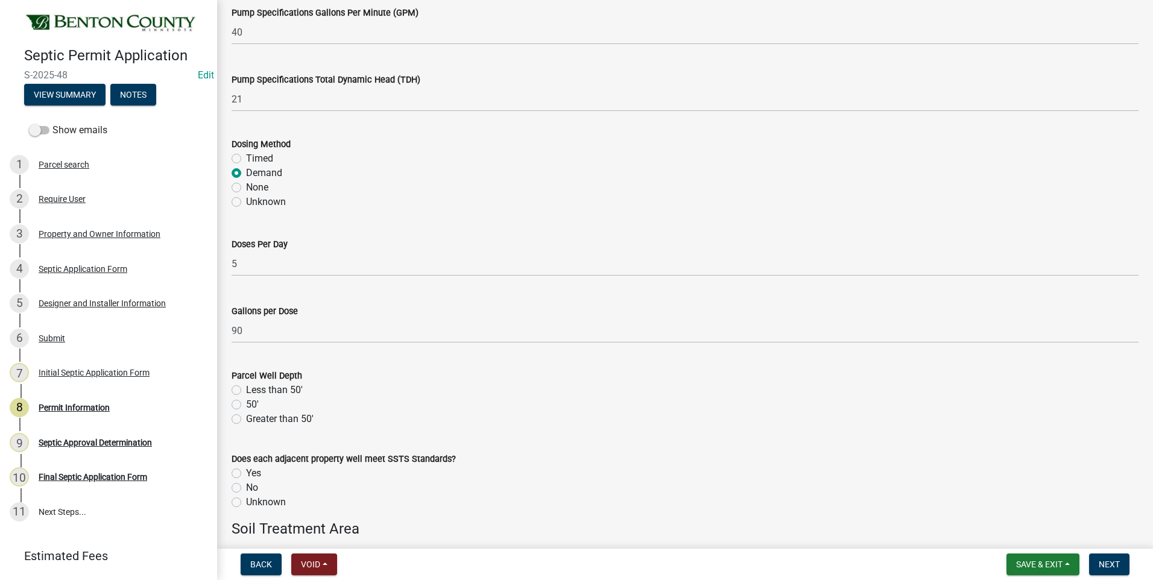
click at [246, 419] on label "Greater than 50'" at bounding box center [280, 419] width 68 height 14
click at [246, 419] on input "Greater than 50'" at bounding box center [250, 416] width 8 height 8
radio input "true"
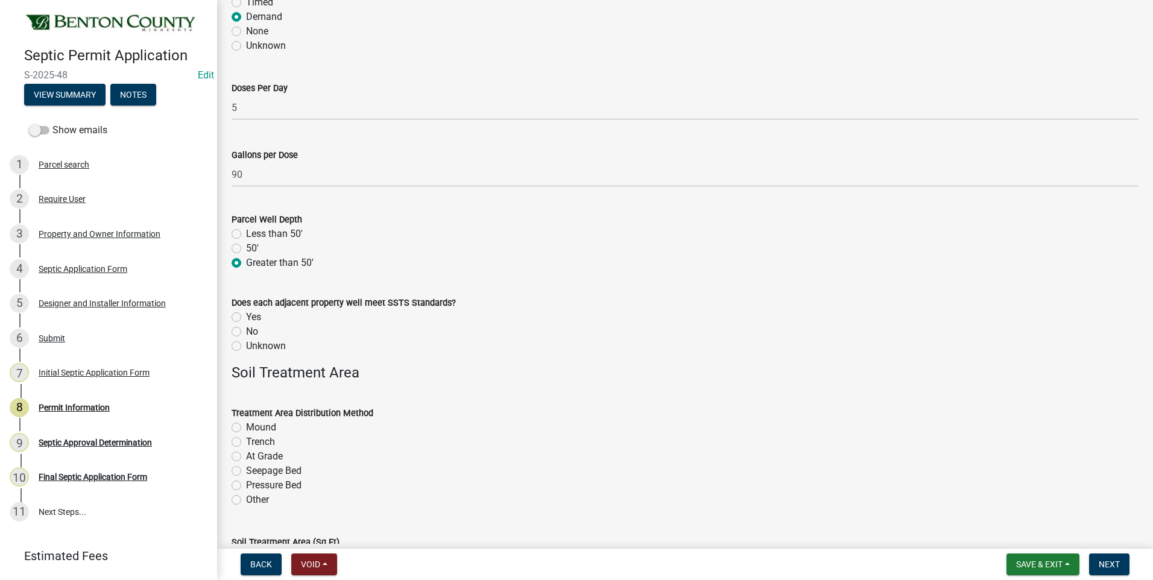
scroll to position [1749, 0]
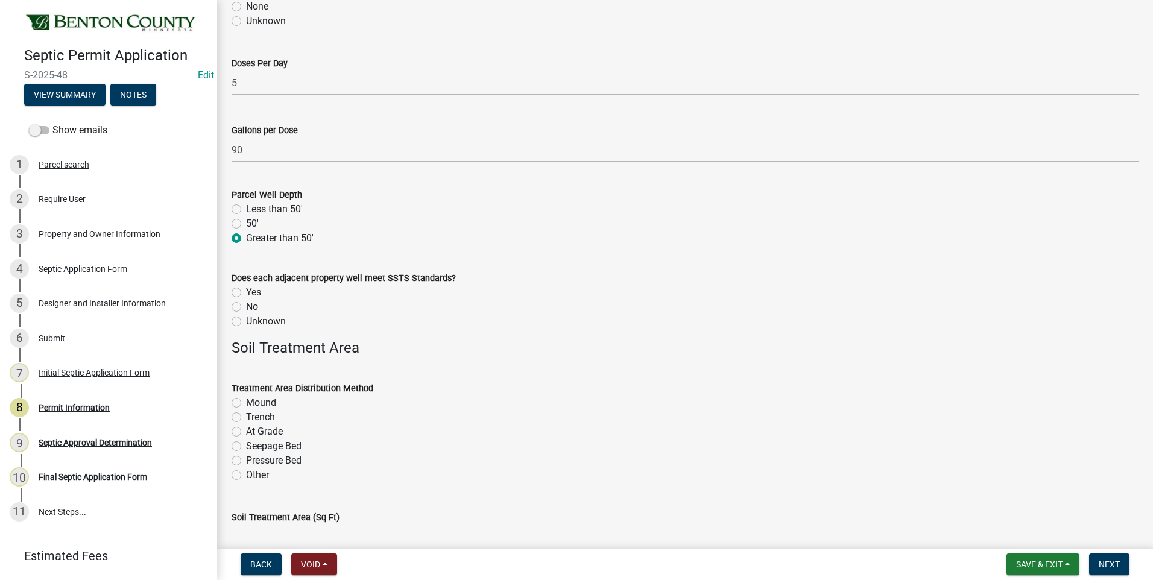
click at [246, 320] on label "Unknown" at bounding box center [266, 321] width 40 height 14
click at [246, 320] on input "Unknown" at bounding box center [250, 318] width 8 height 8
radio input "true"
click at [246, 405] on label "Mound" at bounding box center [261, 403] width 30 height 14
click at [246, 404] on input "Mound" at bounding box center [250, 400] width 8 height 8
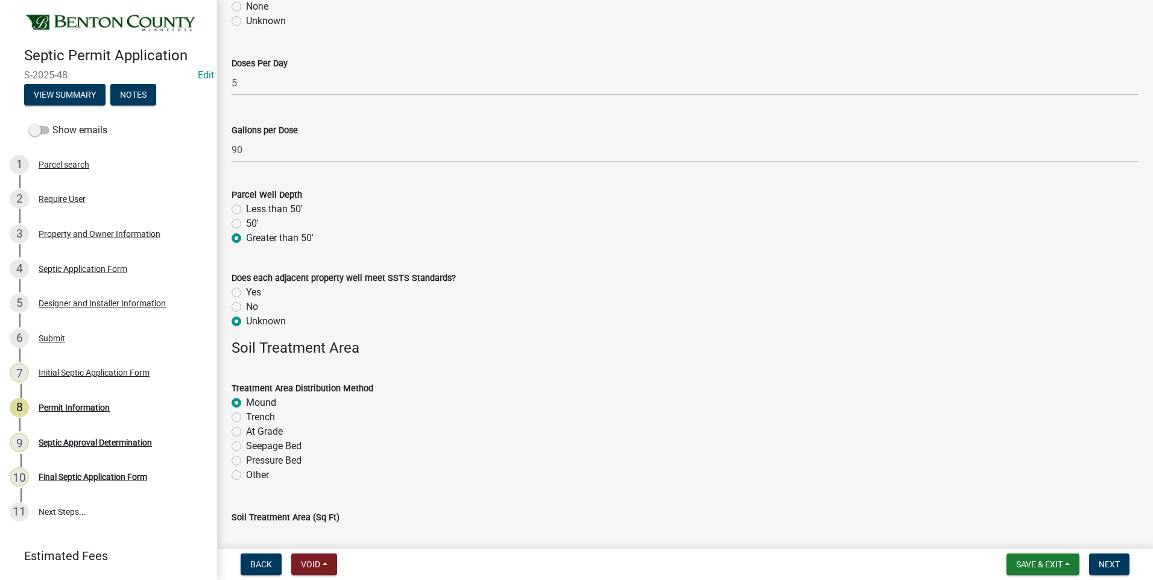
radio input "true"
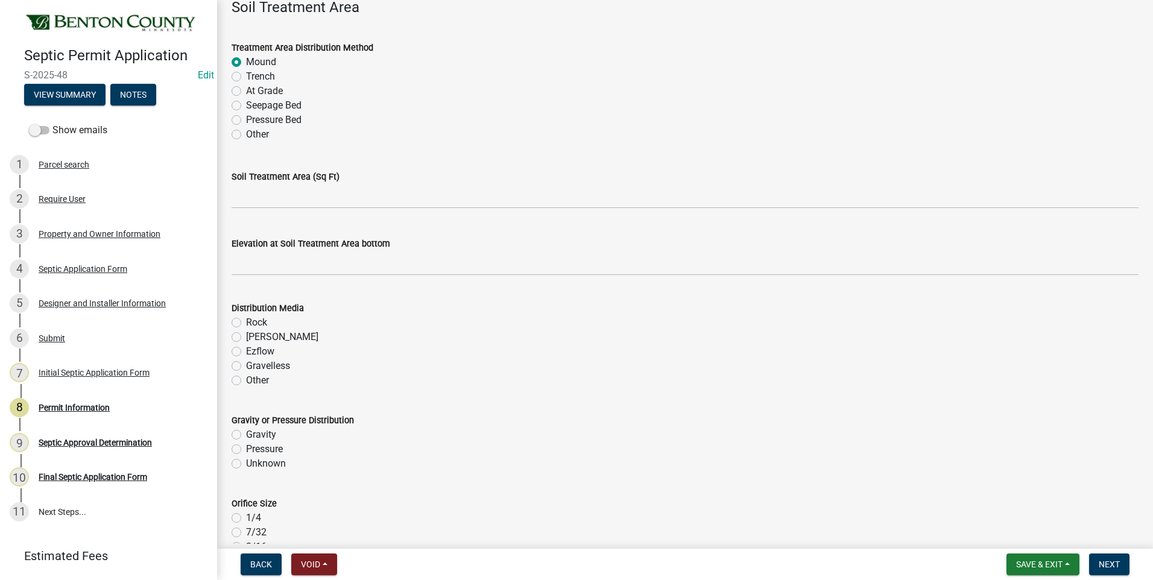
scroll to position [2111, 0]
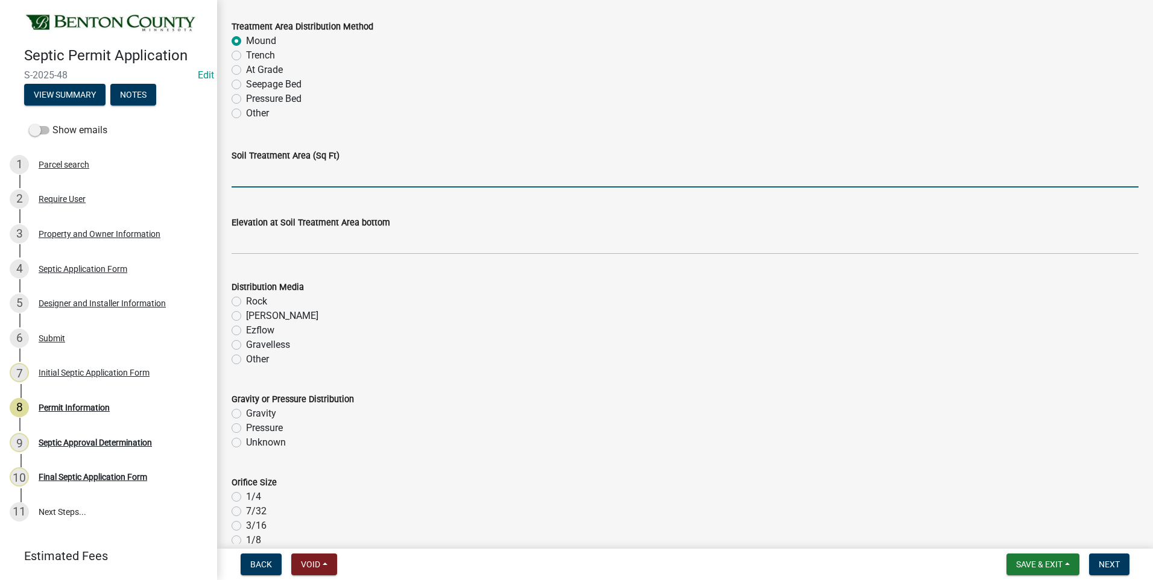
click at [322, 179] on input "text" at bounding box center [685, 175] width 907 height 25
type input "400"
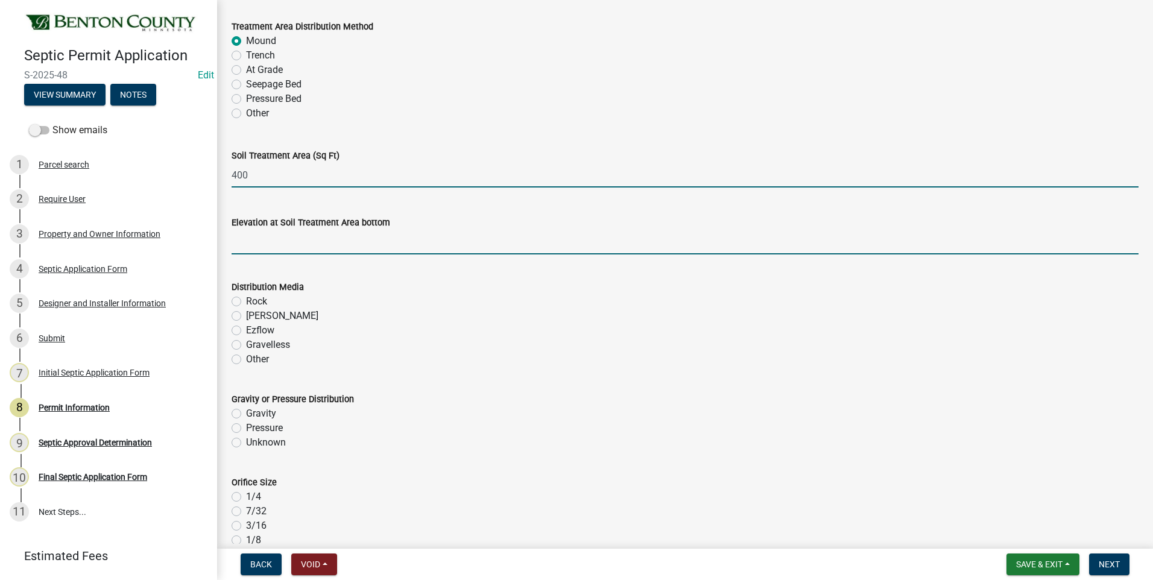
click at [349, 243] on input "text" at bounding box center [685, 242] width 907 height 25
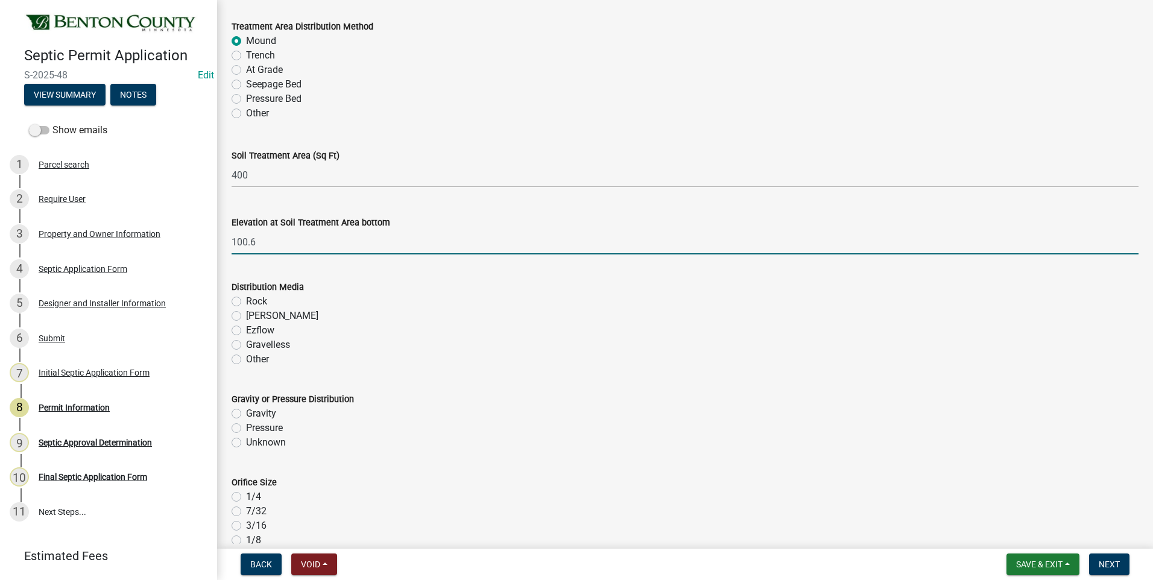
type input "100.6"
click at [246, 303] on label "Rock" at bounding box center [256, 301] width 21 height 14
click at [246, 302] on input "Rock" at bounding box center [250, 298] width 8 height 8
radio input "true"
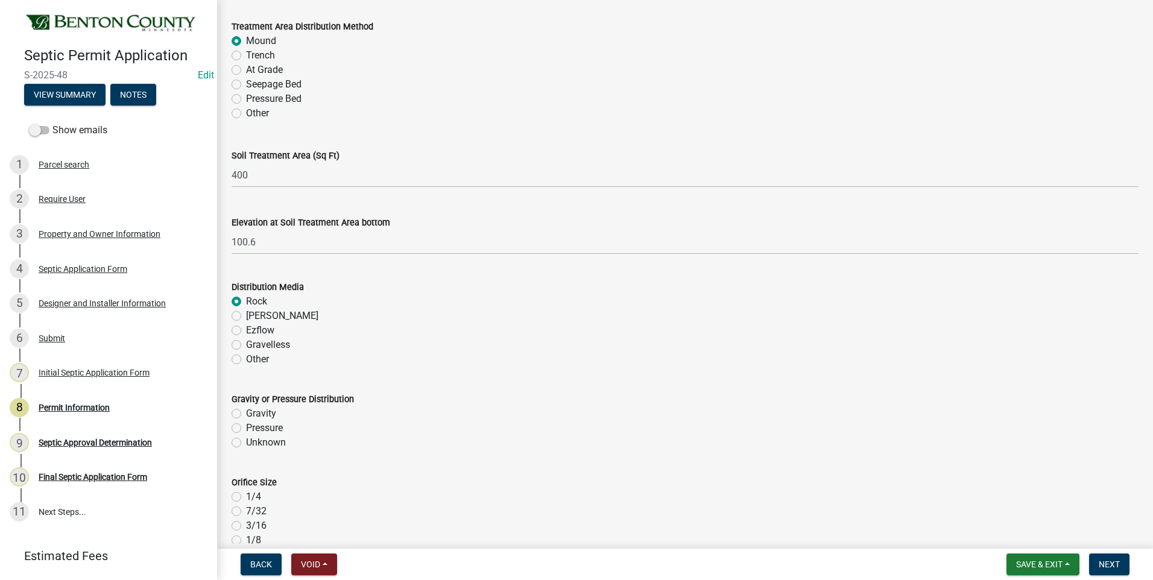
click at [246, 428] on label "Pressure" at bounding box center [264, 428] width 37 height 14
click at [246, 428] on input "Pressure" at bounding box center [250, 425] width 8 height 8
radio input "true"
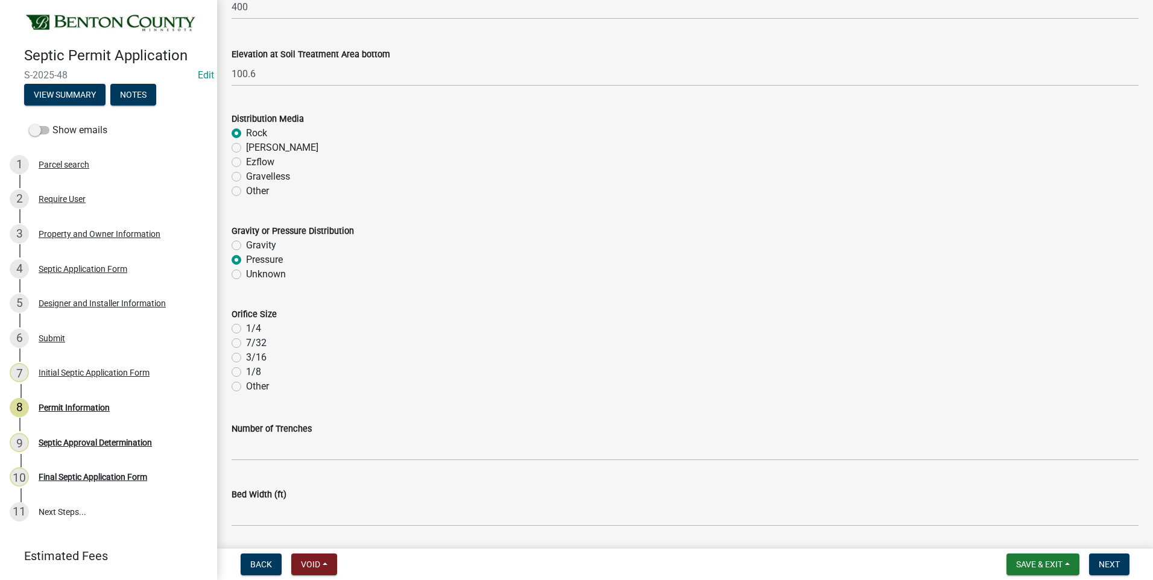
scroll to position [2352, 0]
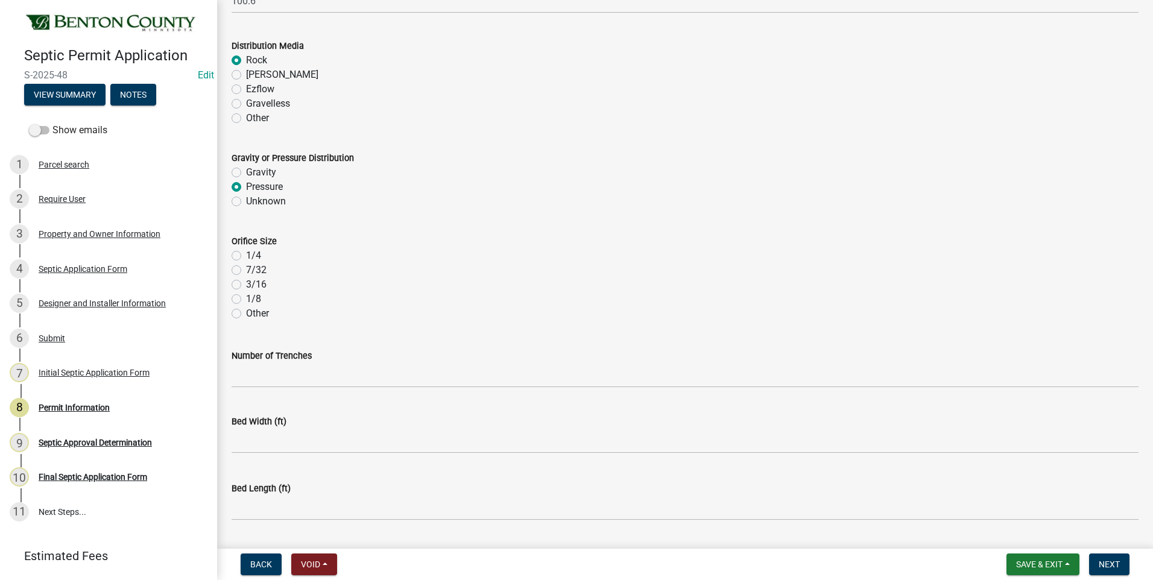
click at [246, 256] on label "1/4" at bounding box center [253, 256] width 15 height 14
click at [246, 256] on input "1/4" at bounding box center [250, 253] width 8 height 8
radio input "true"
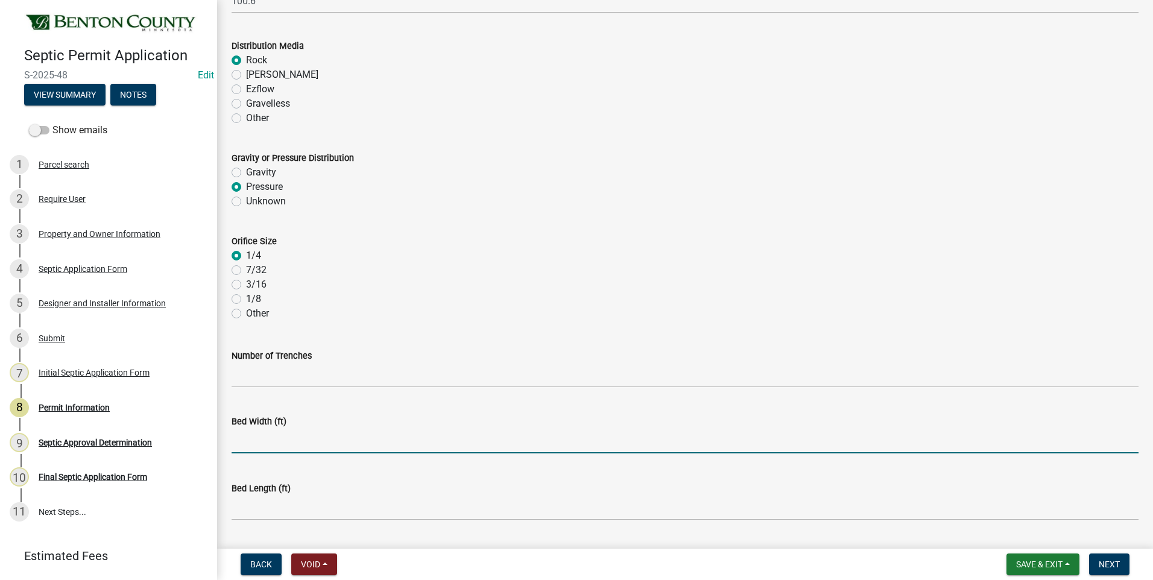
click at [270, 443] on input "text" at bounding box center [685, 441] width 907 height 25
type input "10"
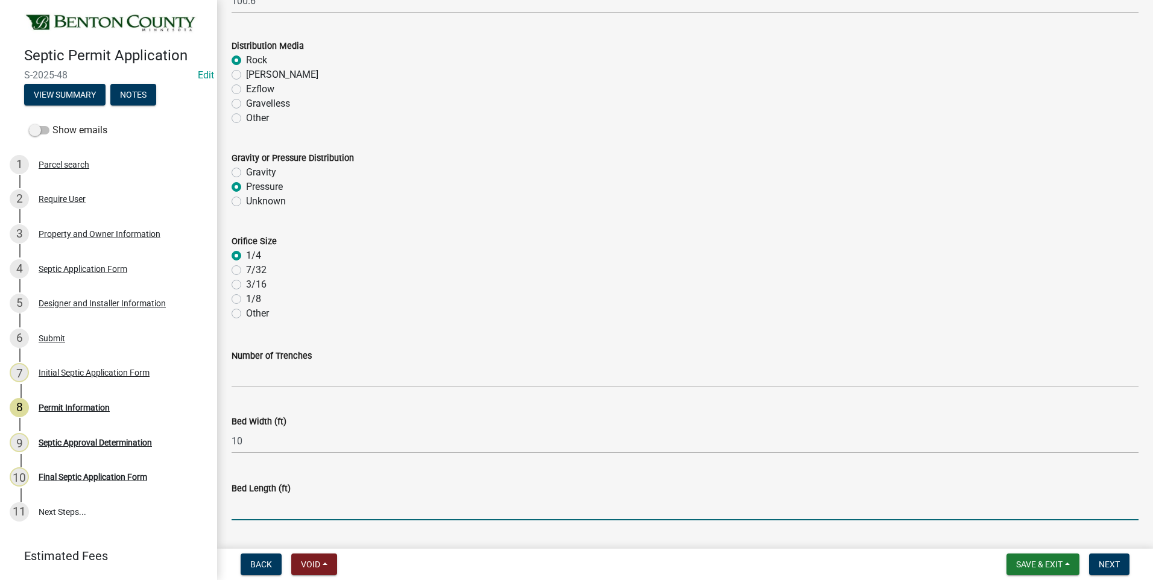
click at [243, 511] on input "text" at bounding box center [685, 508] width 907 height 25
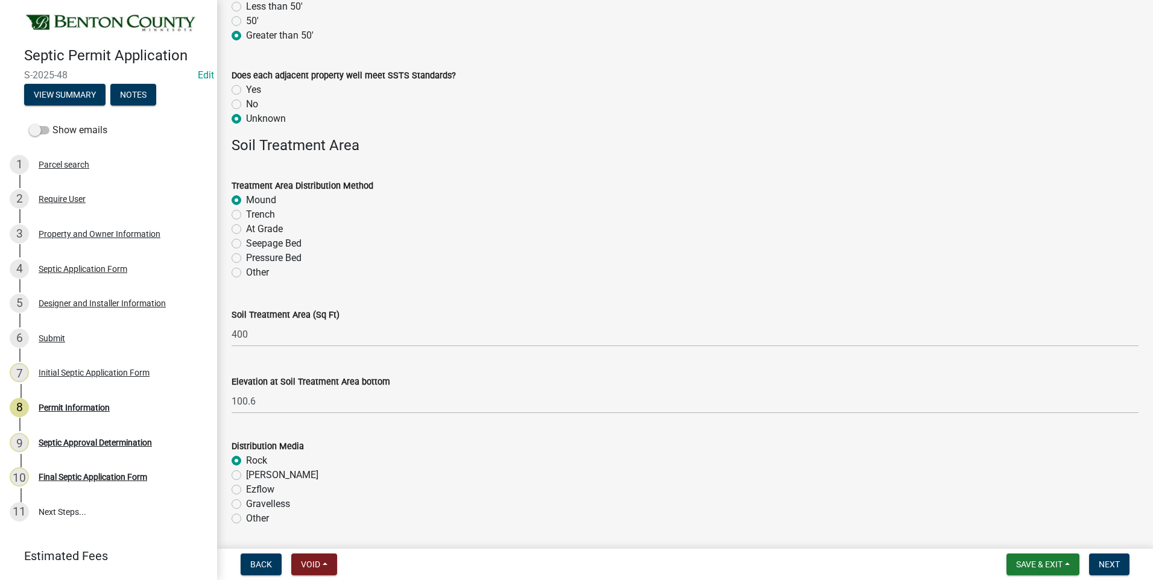
scroll to position [1930, 0]
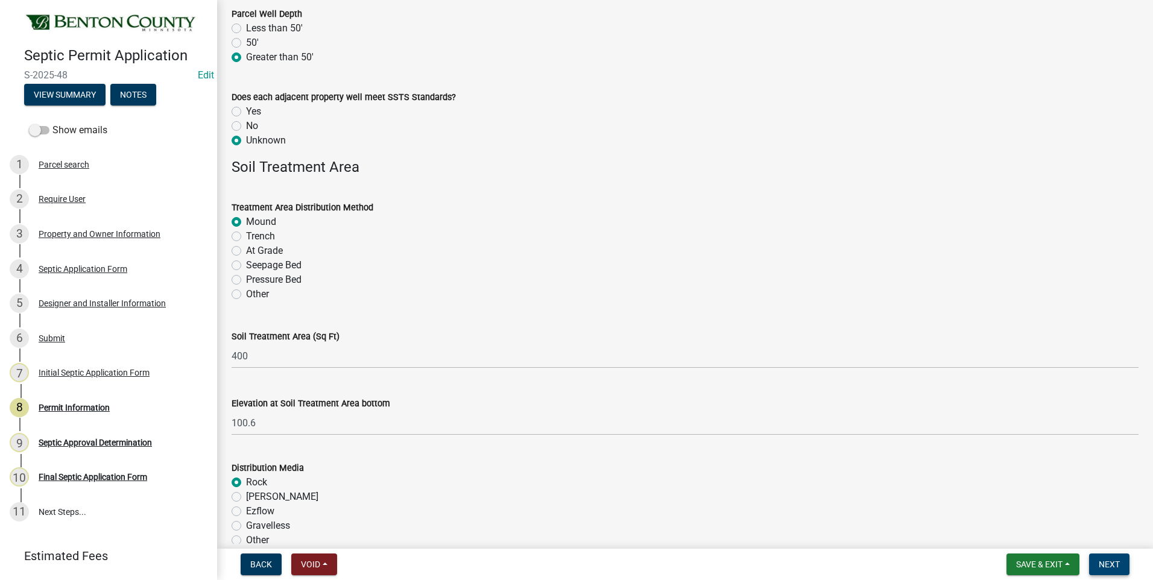
type input "40"
click at [1101, 561] on span "Next" at bounding box center [1109, 565] width 21 height 10
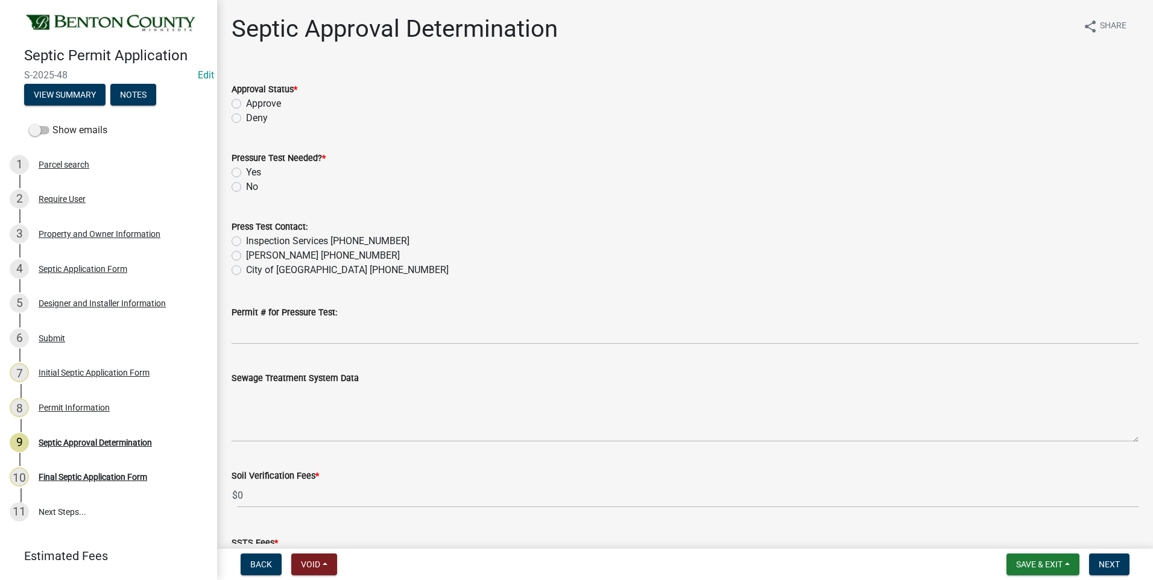
click at [246, 105] on label "Approve" at bounding box center [263, 104] width 35 height 14
click at [246, 104] on input "Approve" at bounding box center [250, 101] width 8 height 8
radio input "true"
click at [246, 173] on label "Yes" at bounding box center [253, 172] width 15 height 14
click at [246, 173] on input "Yes" at bounding box center [250, 169] width 8 height 8
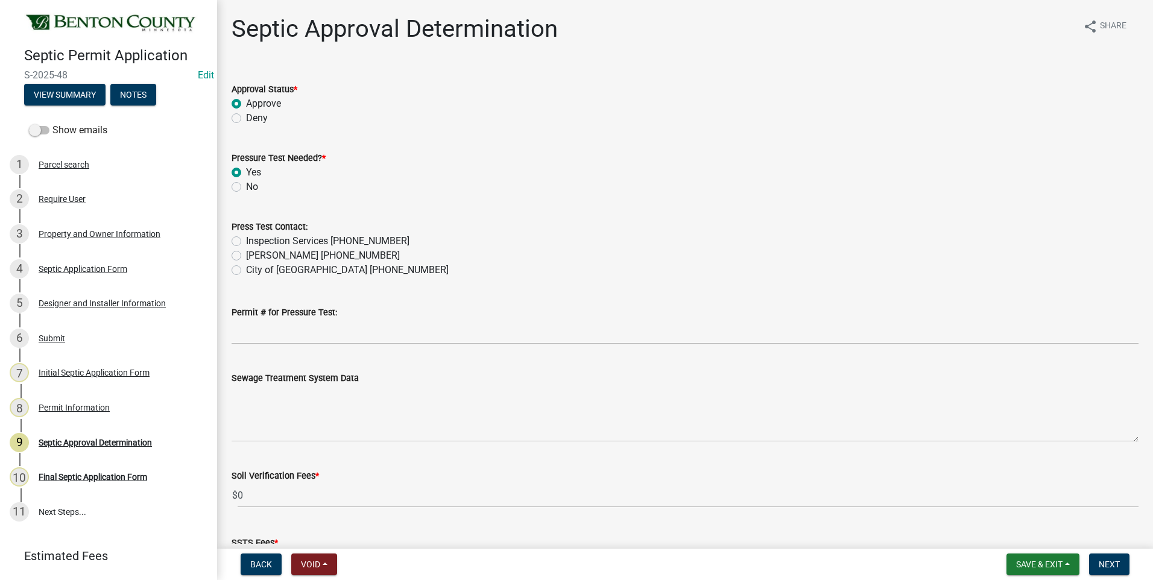
radio input "true"
click at [246, 243] on label "Inspection Services 320-532-3629" at bounding box center [327, 241] width 163 height 14
click at [246, 242] on input "Inspection Services 320-532-3629" at bounding box center [250, 238] width 8 height 8
radio input "true"
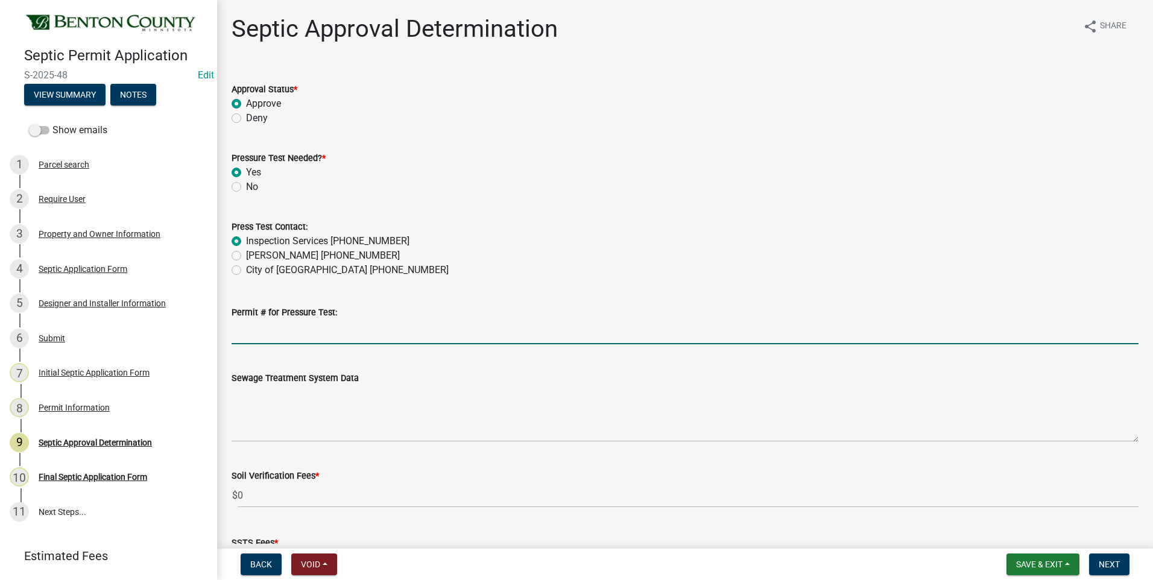
click at [302, 334] on input "Permit # for Pressure Test:" at bounding box center [685, 332] width 907 height 25
type input "2025-BP-134"
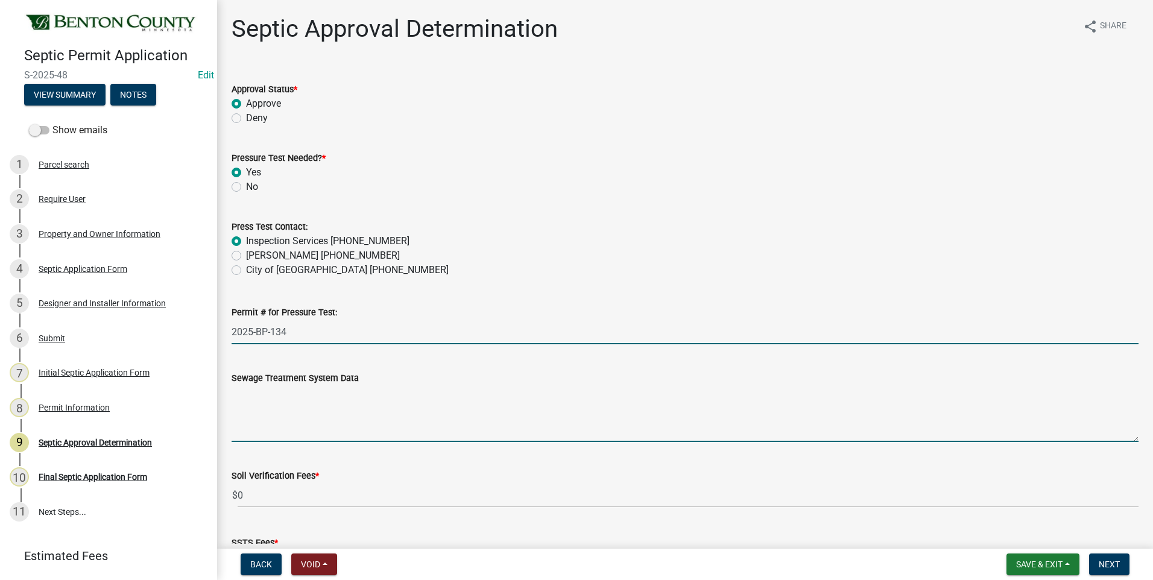
type textarea "Installation of a 10'x37.5' ROCKBED MOUND SYSTEM w/ 36" clean sand lift to elev…"
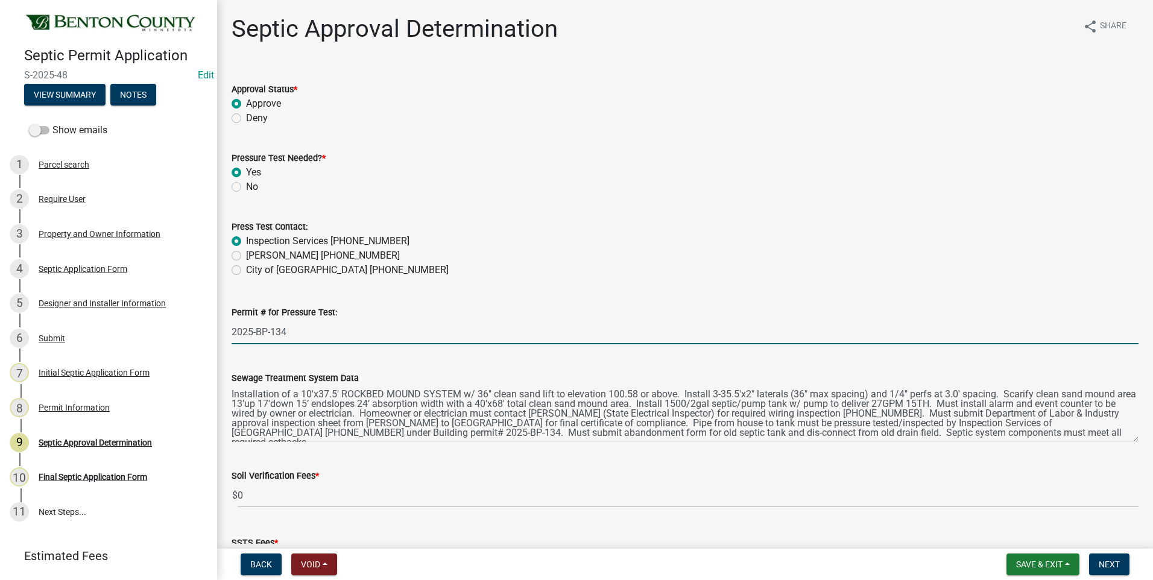
type input "09/16/2025"
select select "9"
select select "2025"
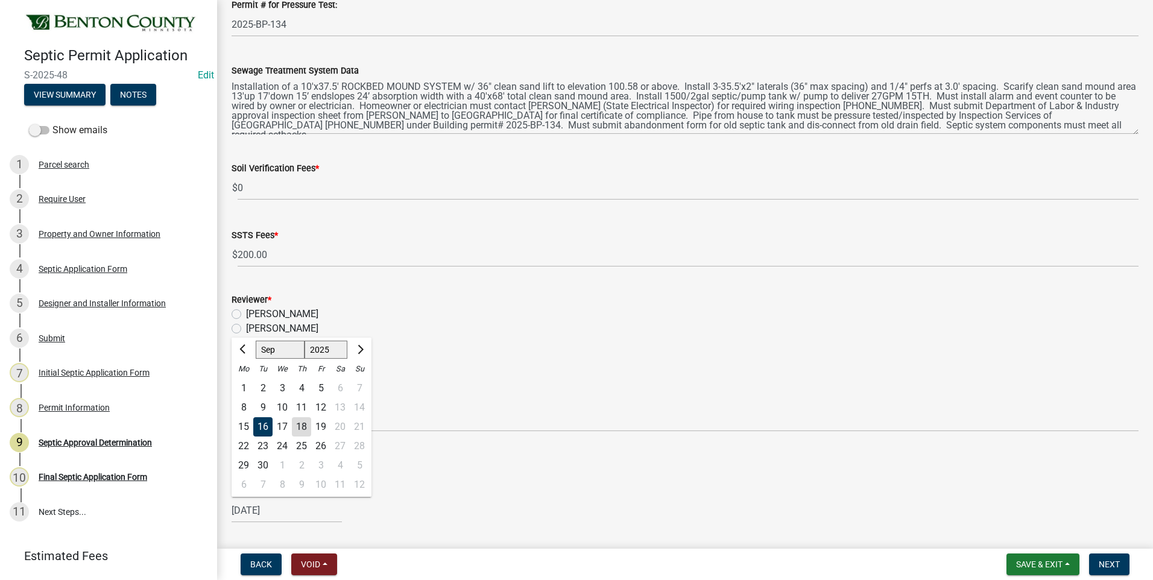
scroll to position [66, 0]
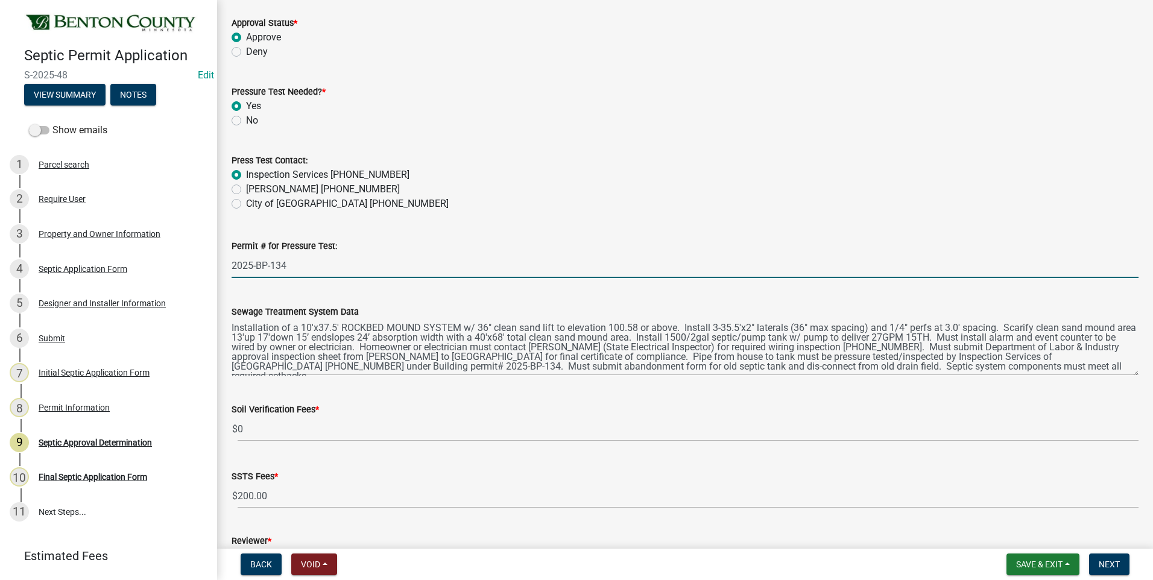
click at [317, 268] on input "2025-BP-134" at bounding box center [685, 265] width 907 height 25
drag, startPoint x: 288, startPoint y: 264, endPoint x: 277, endPoint y: 264, distance: 10.3
click at [277, 264] on input "2025-BP-134" at bounding box center [685, 265] width 907 height 25
type input "2025-BP-180"
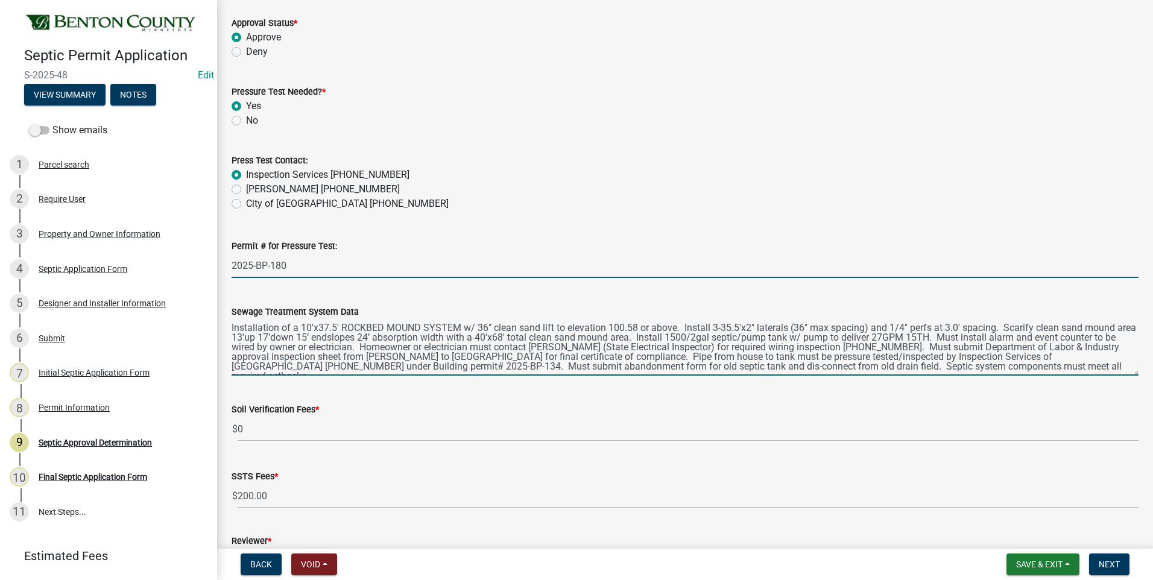
click at [1054, 370] on textarea "Installation of a 10'x37.5' ROCKBED MOUND SYSTEM w/ 36" clean sand lift to elev…" at bounding box center [685, 347] width 907 height 57
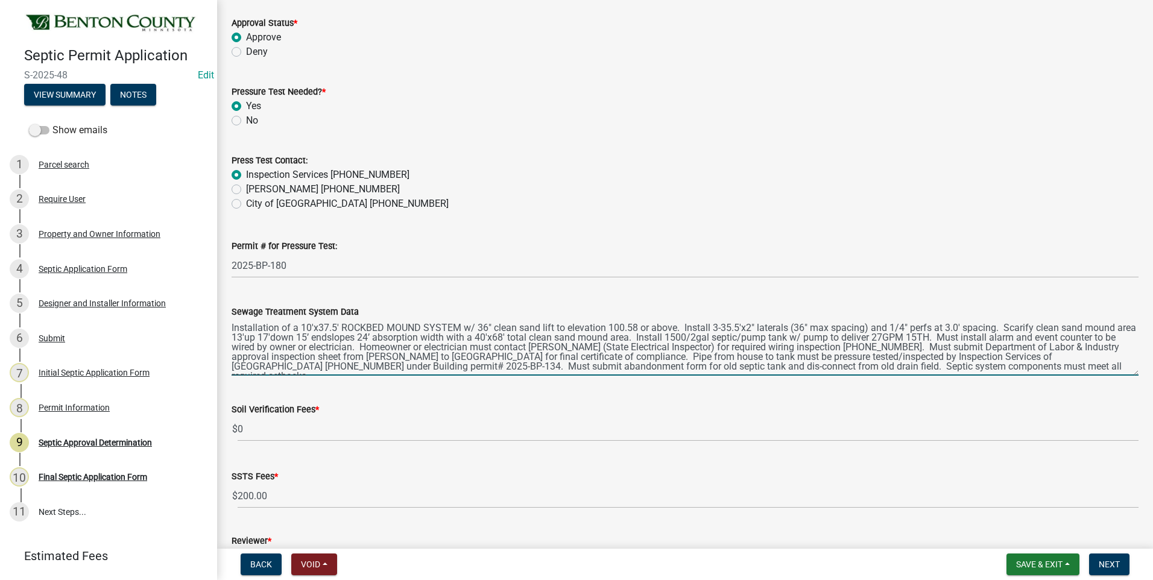
drag, startPoint x: 1038, startPoint y: 369, endPoint x: 226, endPoint y: 319, distance: 814.0
click at [226, 319] on div "Sewage Treatment System Data" at bounding box center [685, 332] width 925 height 88
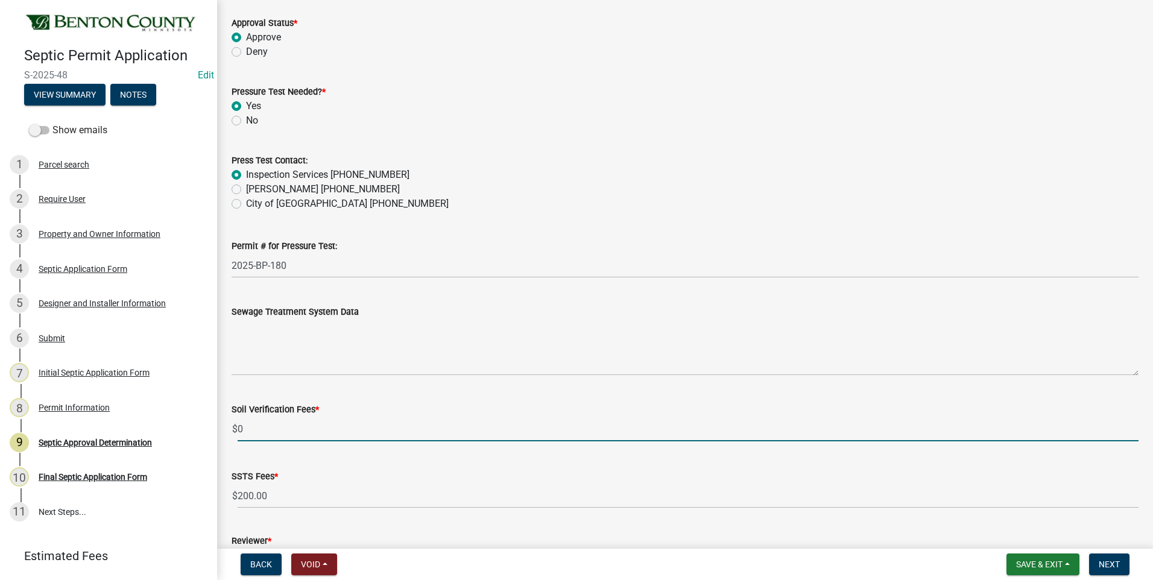
click at [243, 428] on input "0" at bounding box center [688, 429] width 901 height 25
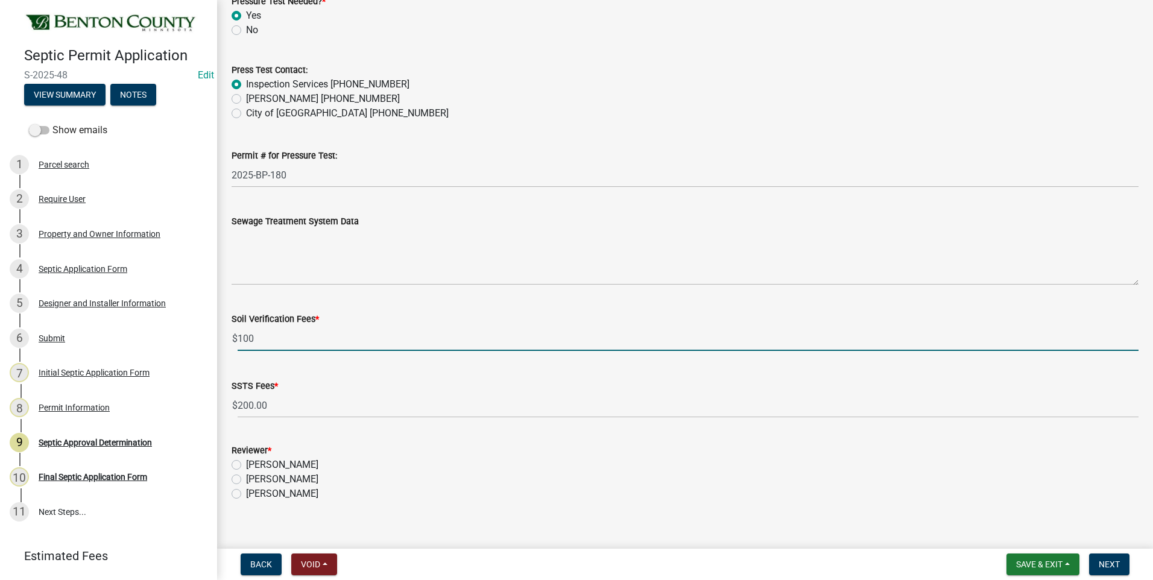
scroll to position [187, 0]
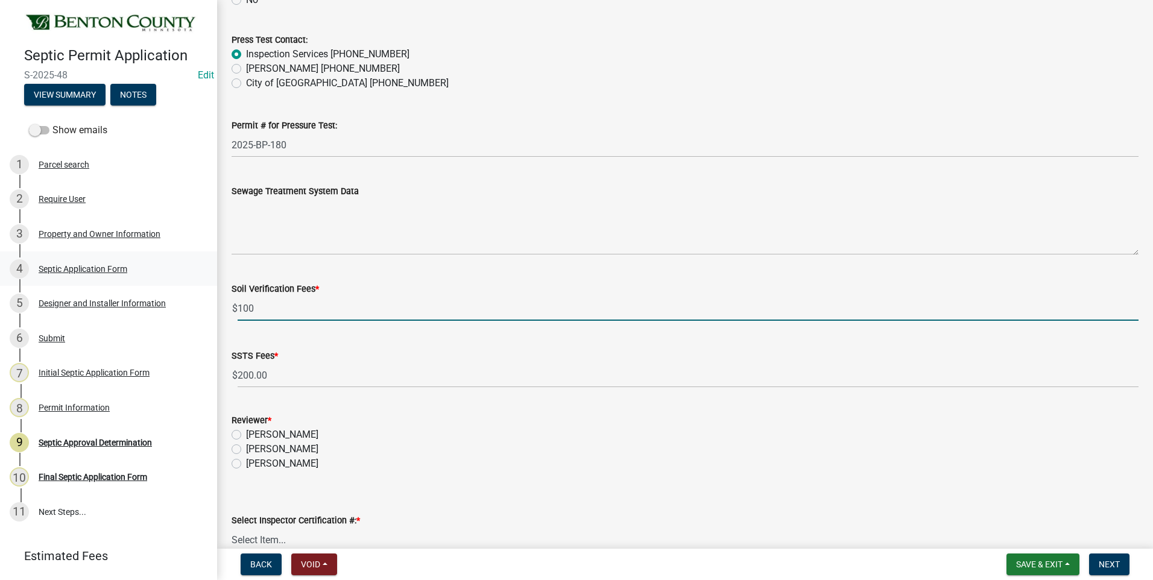
type input "100"
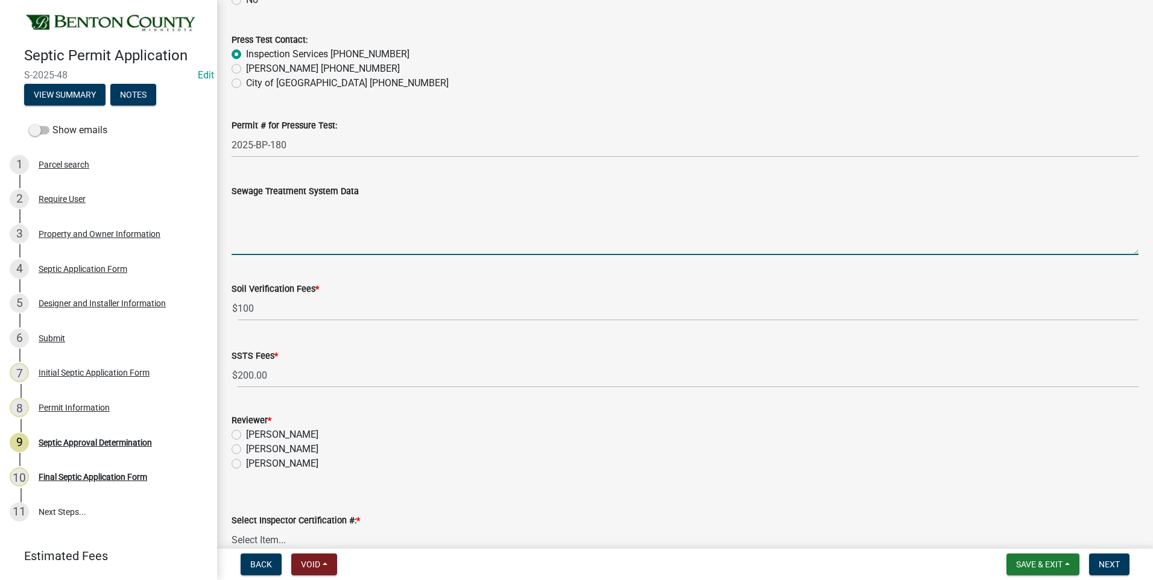
click at [303, 216] on textarea "Sewage Treatment System Data" at bounding box center [685, 226] width 907 height 57
paste textarea "Installation of a 10'x40' ROCKBED MOUND SYSTEM w/ 24" clean sand lift to elevat…"
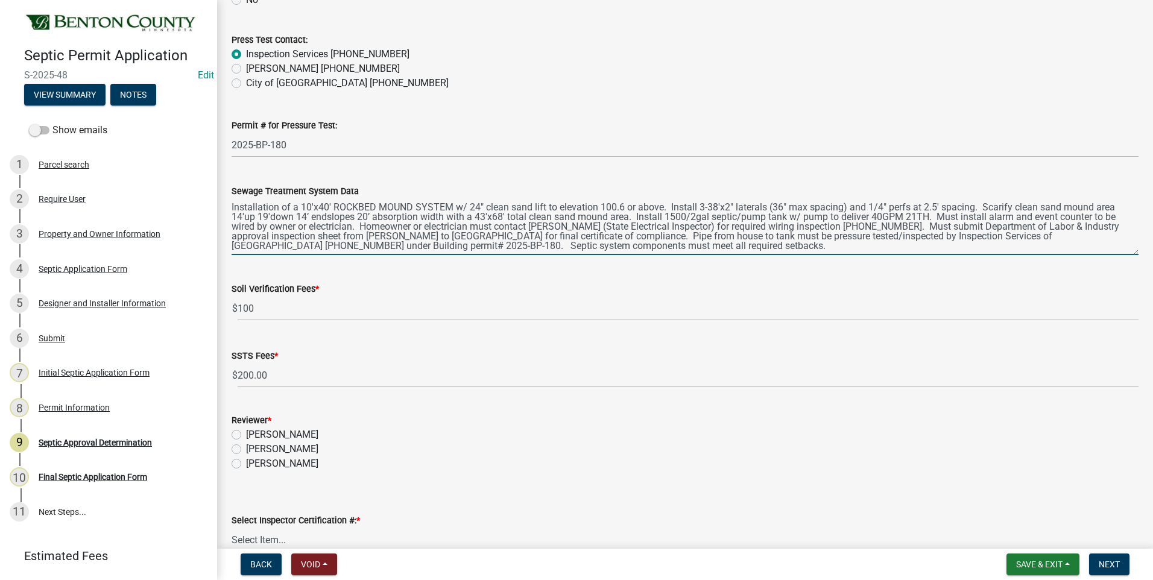
type textarea "Installation of a 10'x40' ROCKBED MOUND SYSTEM w/ 24" clean sand lift to elevat…"
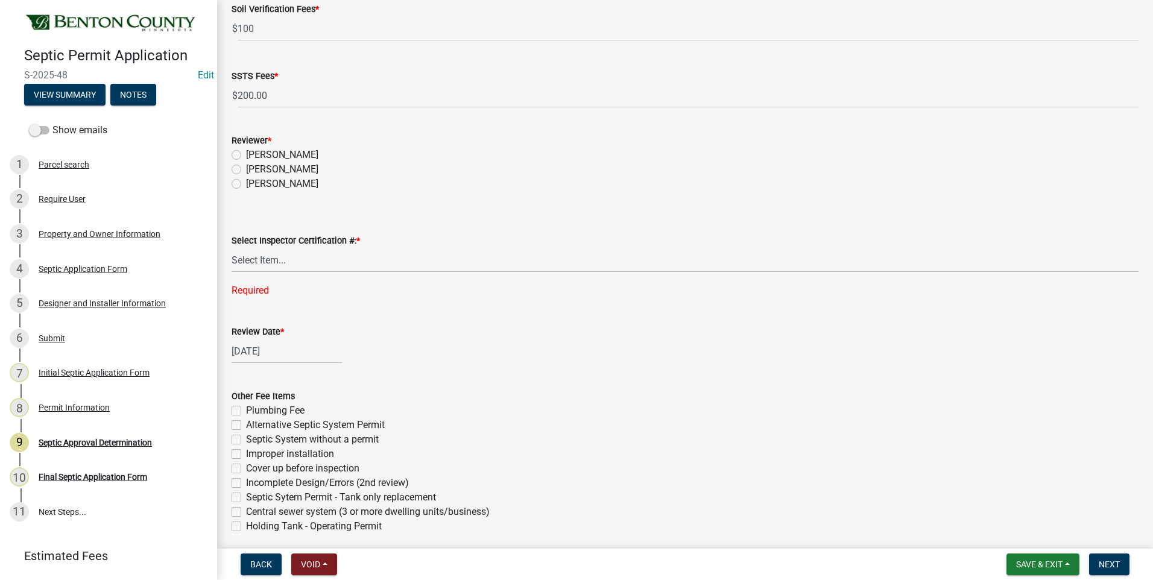
scroll to position [489, 0]
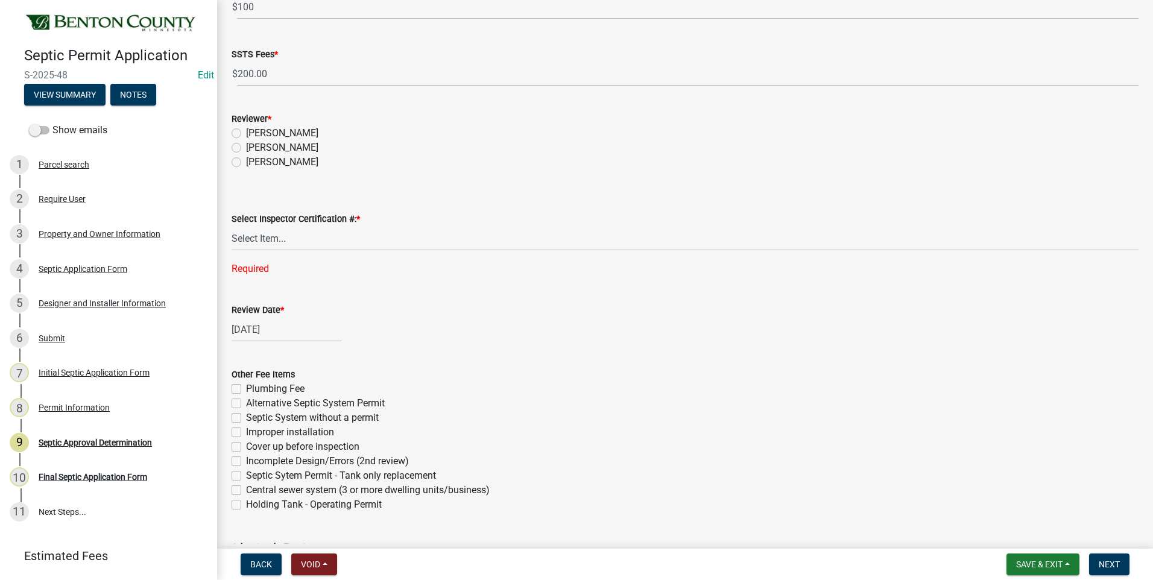
click at [246, 148] on label "[PERSON_NAME]" at bounding box center [282, 148] width 72 height 14
click at [246, 148] on input "[PERSON_NAME]" at bounding box center [250, 145] width 8 height 8
radio input "true"
click at [262, 238] on select "Select Item... C8970 C8741" at bounding box center [685, 238] width 907 height 25
click at [232, 226] on select "Select Item... C8970 C8741" at bounding box center [685, 238] width 907 height 25
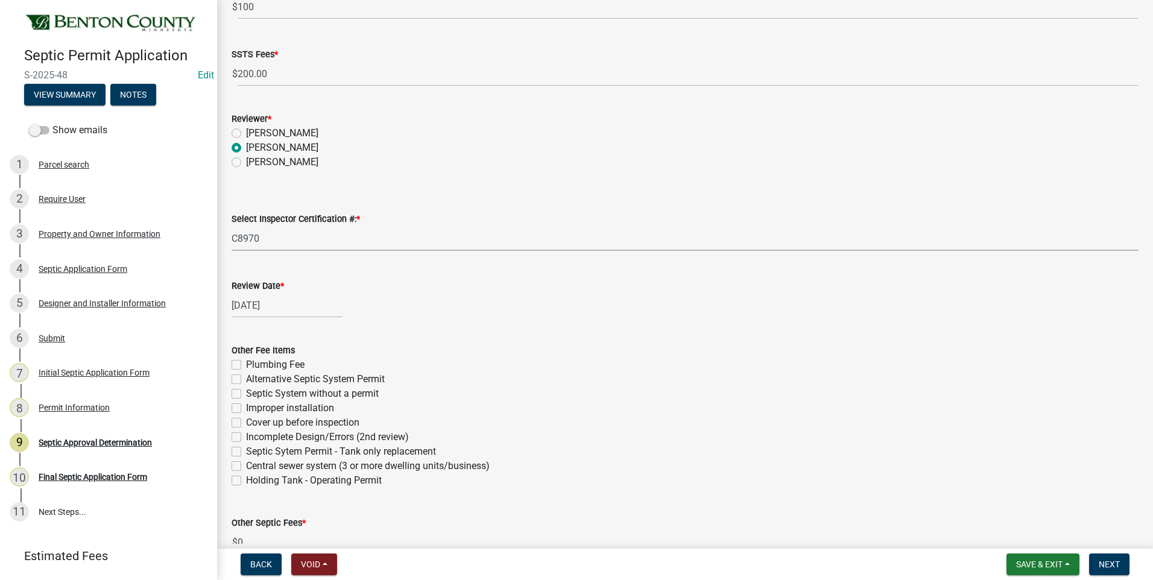
select select "d675f826-2bf1-4ce2-9ebe-43c1842a6c70"
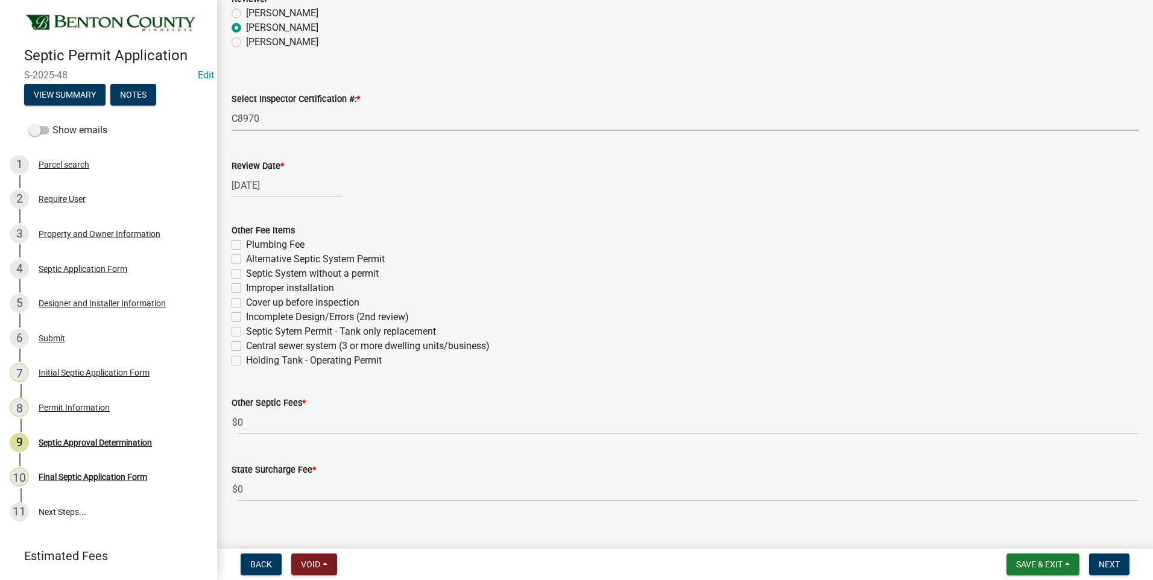
scroll to position [624, 0]
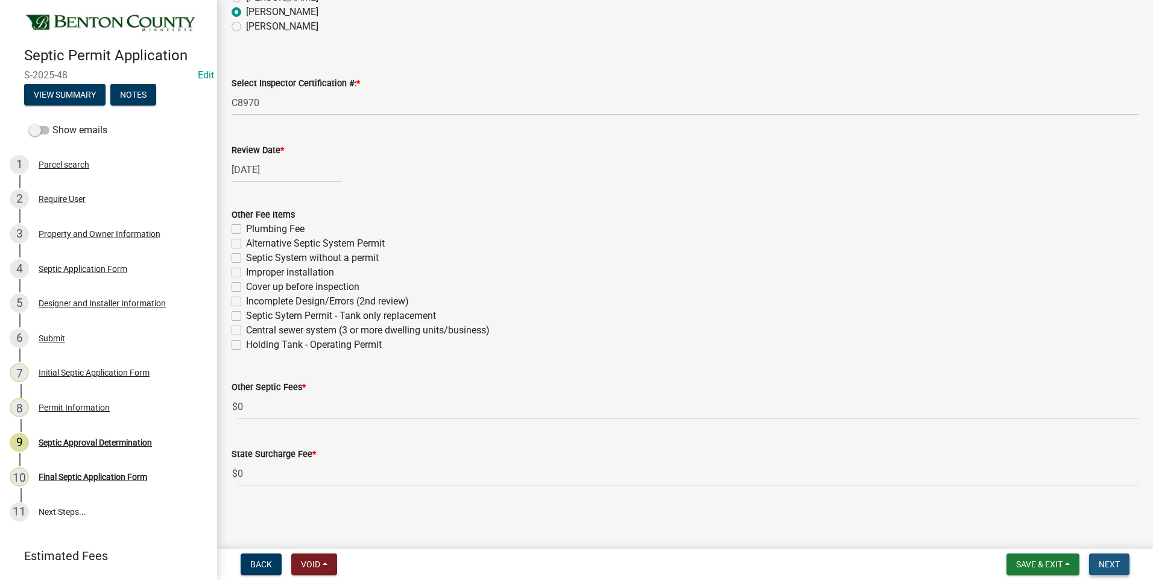
click at [1106, 563] on span "Next" at bounding box center [1109, 565] width 21 height 10
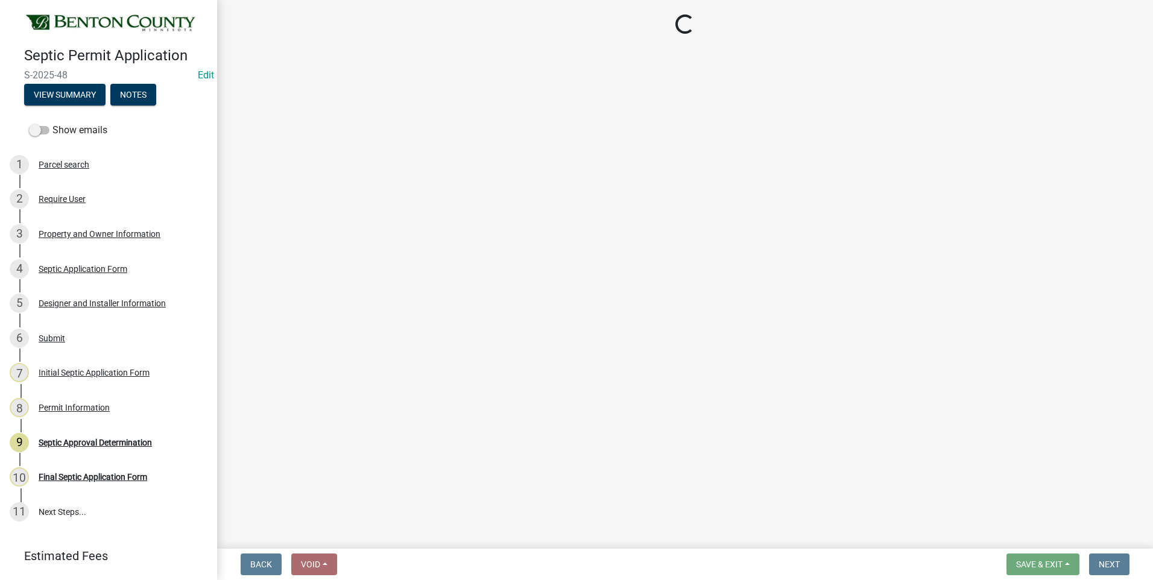
select select "3: 3"
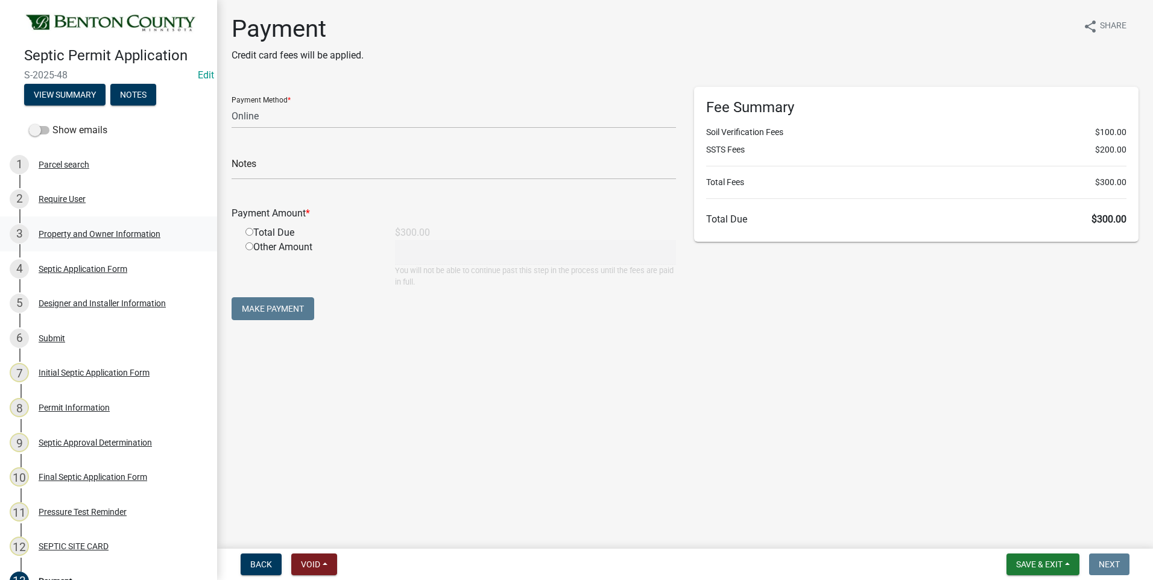
click at [95, 233] on div "Property and Owner Information" at bounding box center [100, 234] width 122 height 8
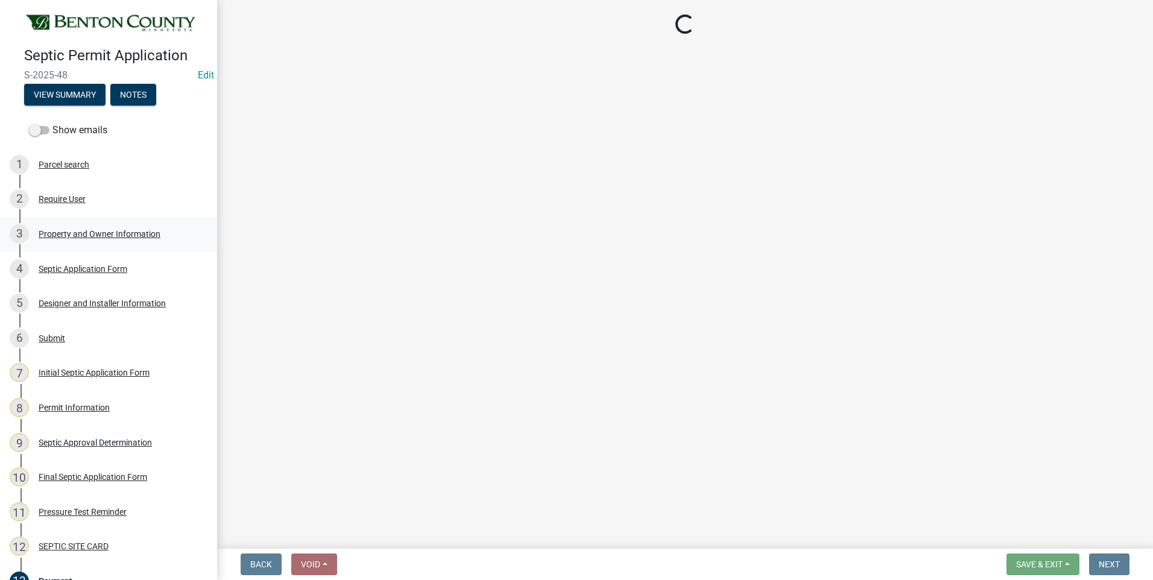
select select "3dace726-2193-4b77-872b-2fbbc186c502"
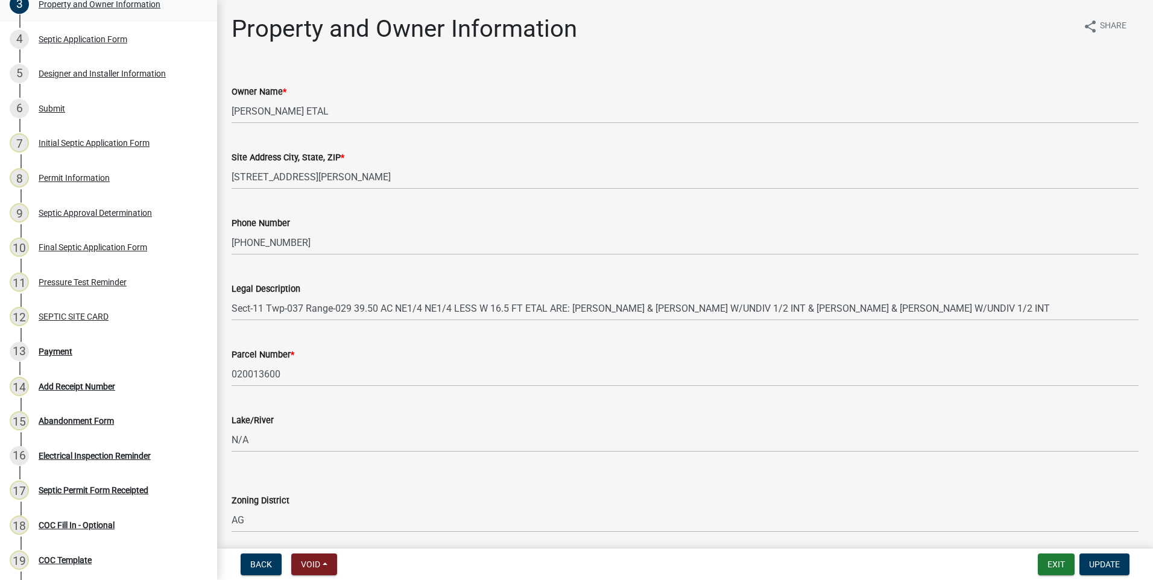
scroll to position [302, 0]
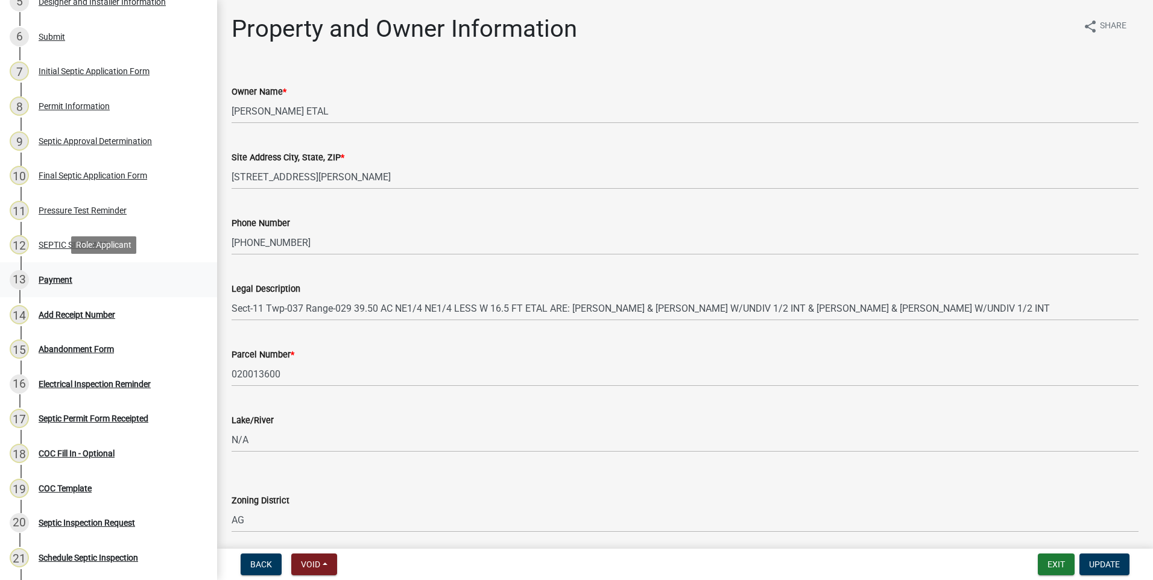
click at [60, 283] on div "13 Payment" at bounding box center [104, 279] width 188 height 19
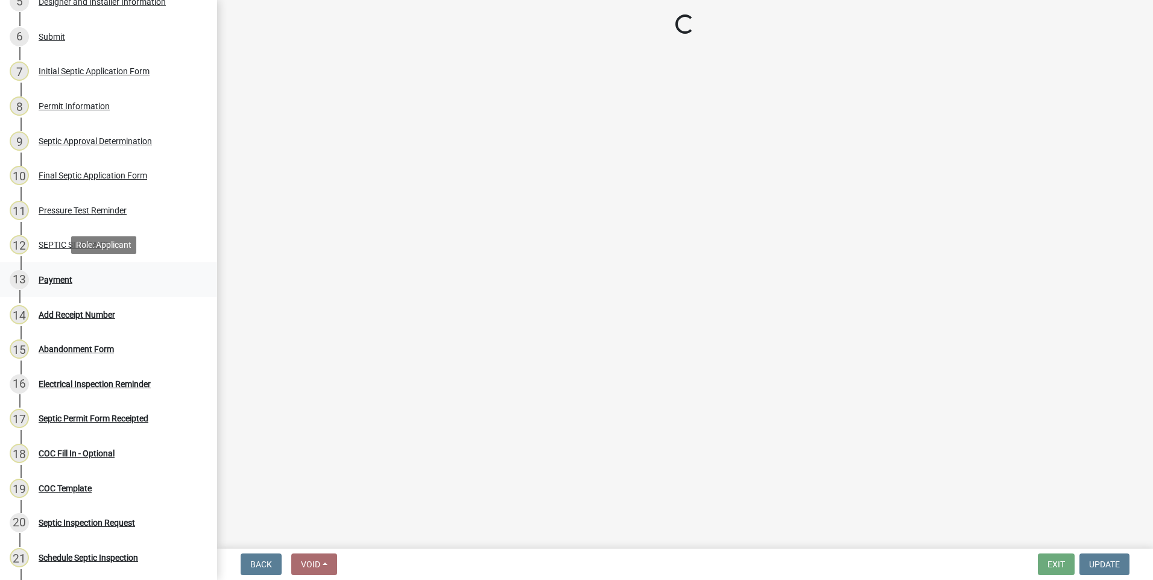
select select "3: 3"
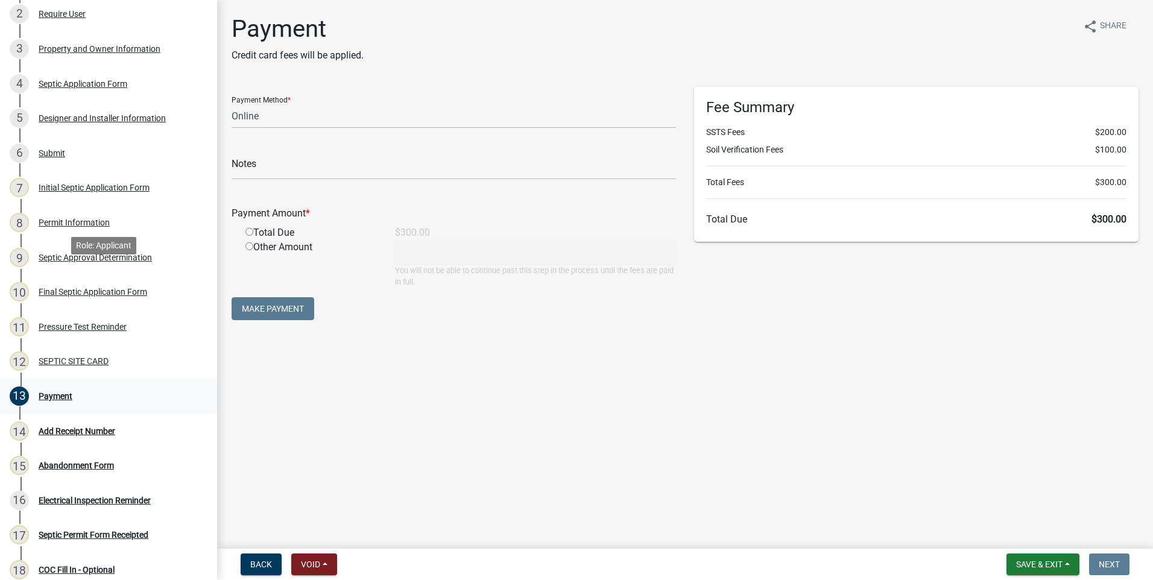
scroll to position [0, 0]
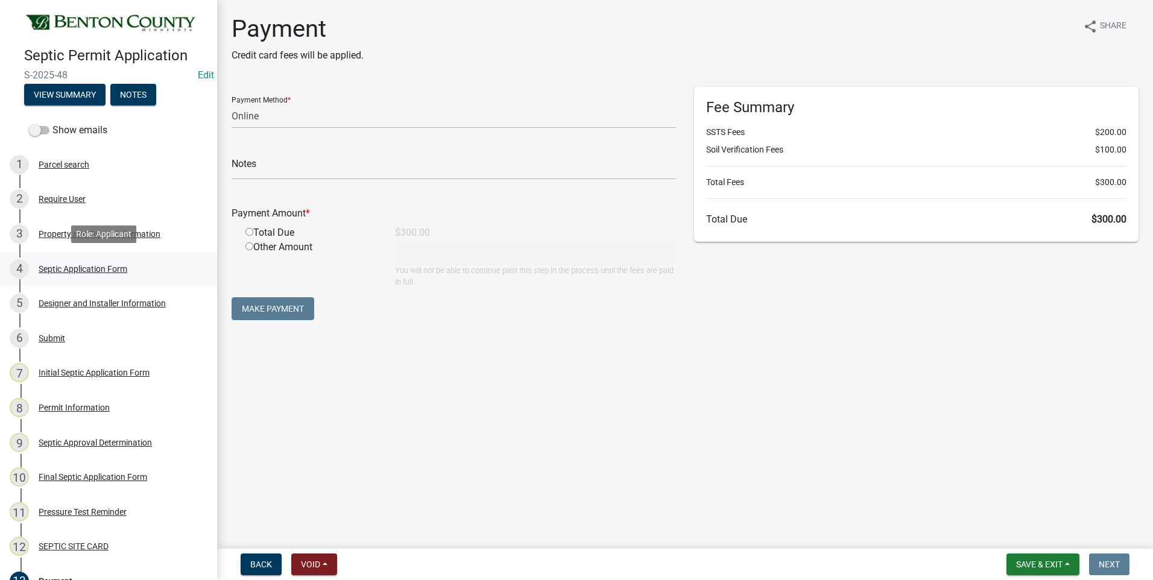
click at [78, 265] on div "Septic Application Form" at bounding box center [83, 269] width 89 height 8
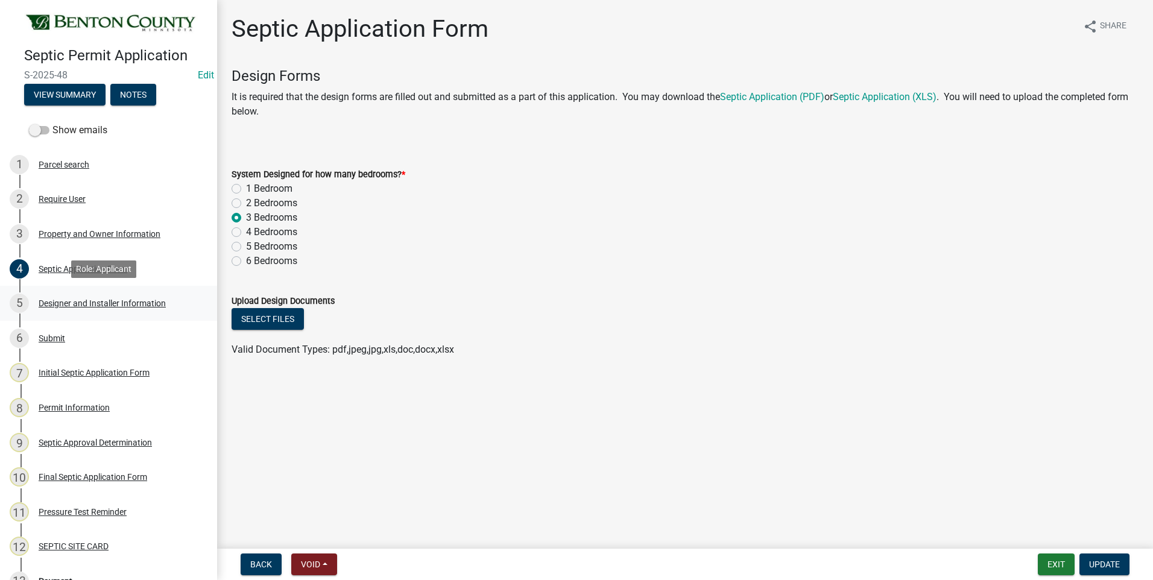
click at [73, 301] on div "Designer and Installer Information" at bounding box center [102, 303] width 127 height 8
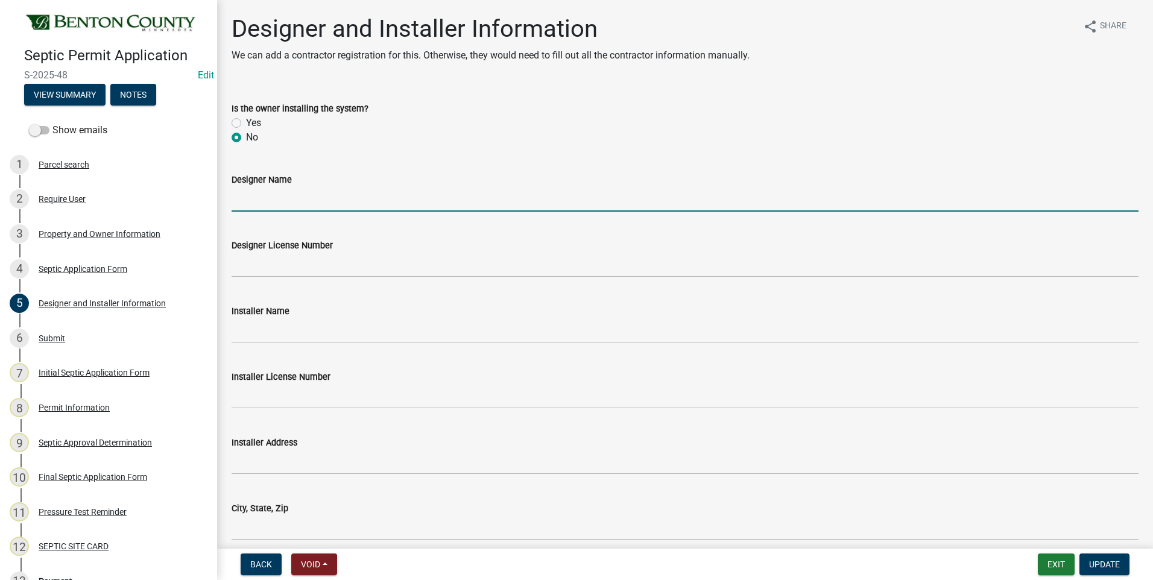
click at [341, 205] on input "Designer Name" at bounding box center [685, 199] width 907 height 25
type input "C.W. Lunser Company Inc"
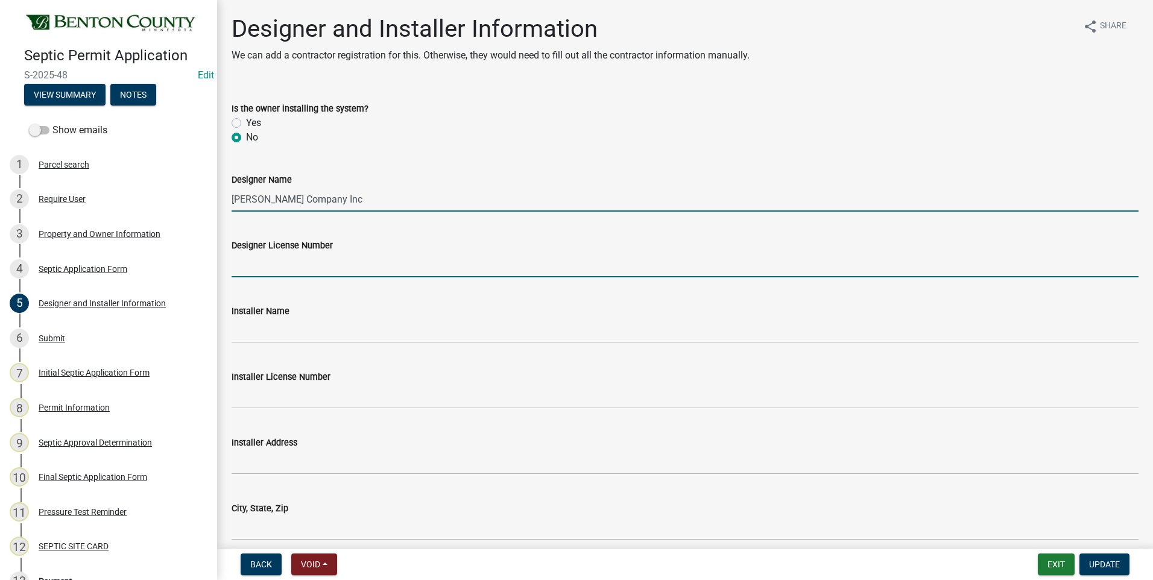
click at [293, 267] on input "Designer License Number" at bounding box center [685, 265] width 907 height 25
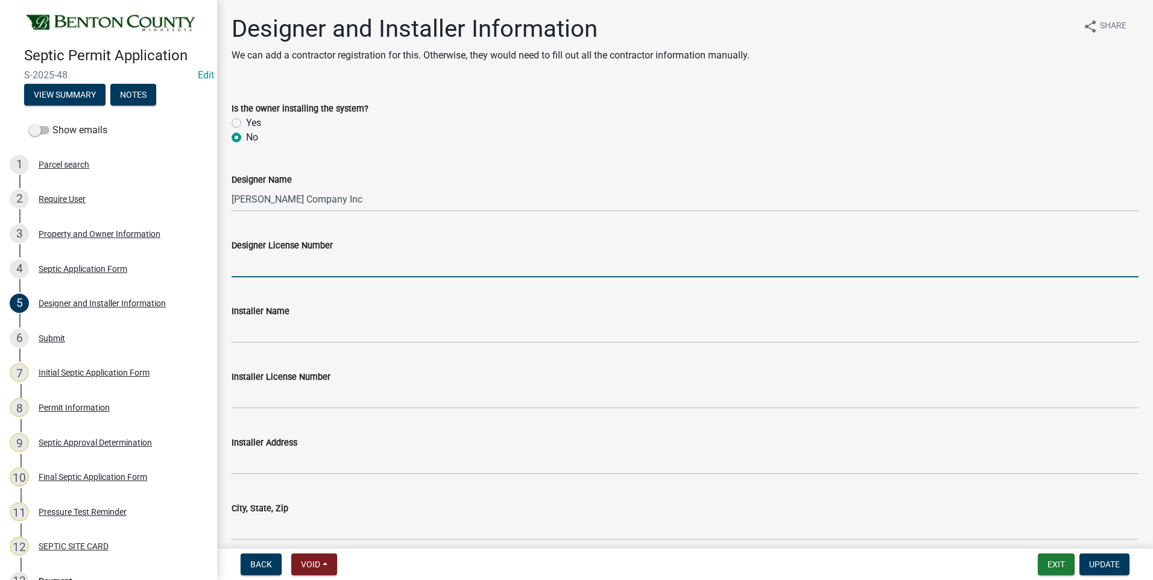
type input "966"
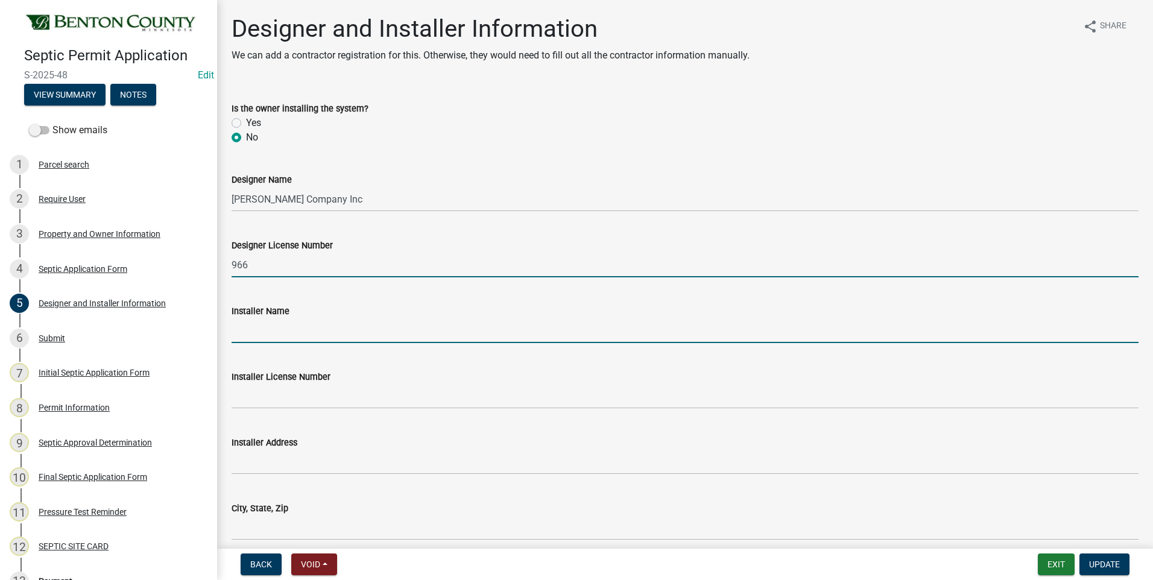
click at [272, 334] on input "Installer Name" at bounding box center [685, 330] width 907 height 25
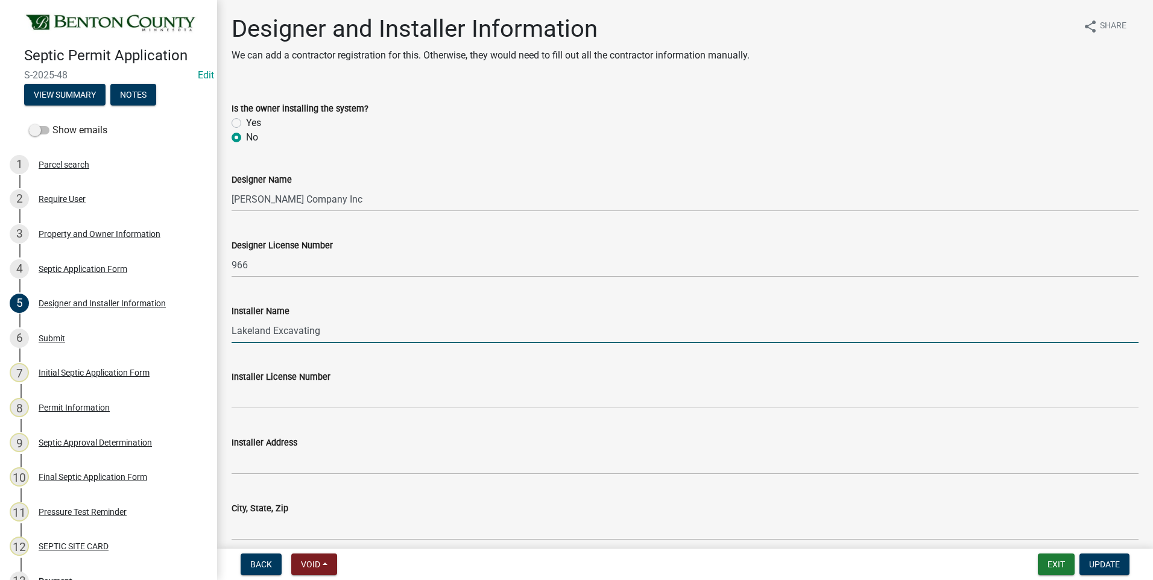
type input "Lakeland Excavating"
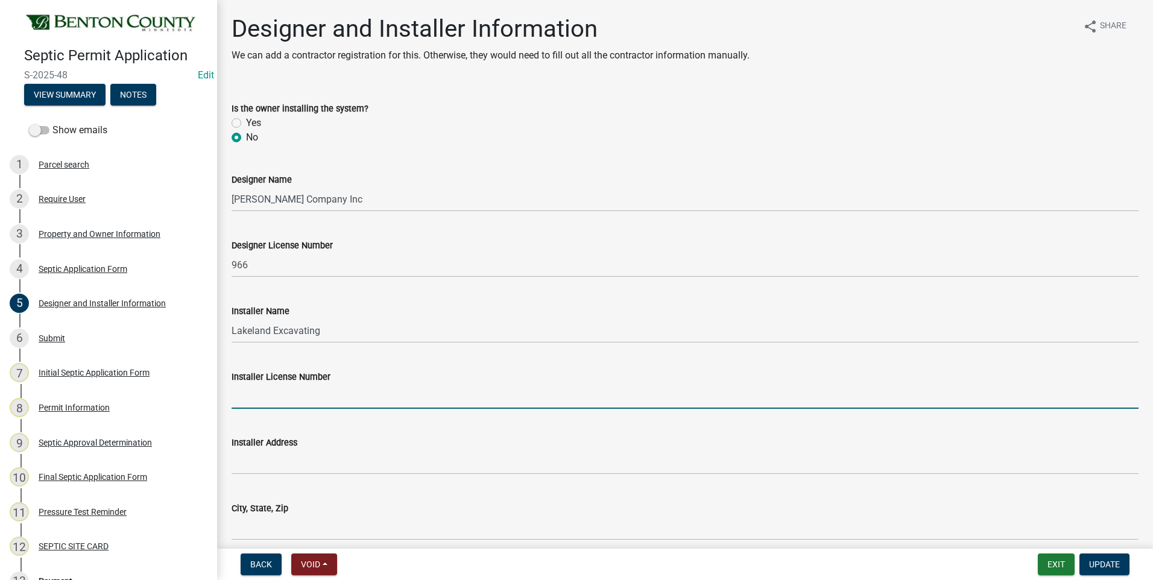
click at [288, 399] on input "Installer License Number" at bounding box center [685, 396] width 907 height 25
type input "2698"
click at [1107, 560] on span "Update" at bounding box center [1104, 565] width 31 height 10
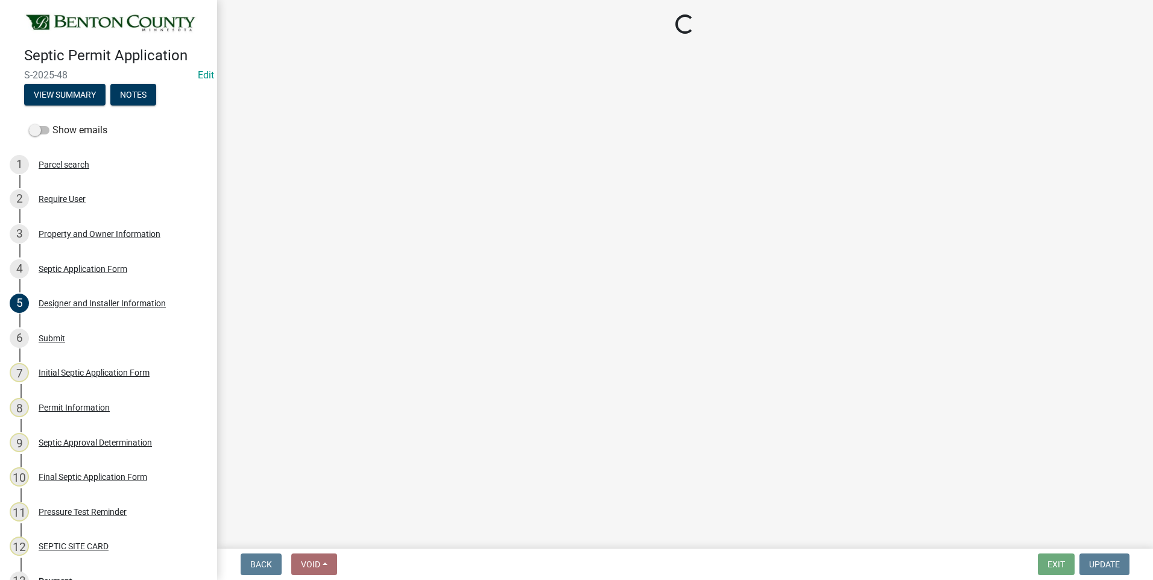
select select "3: 3"
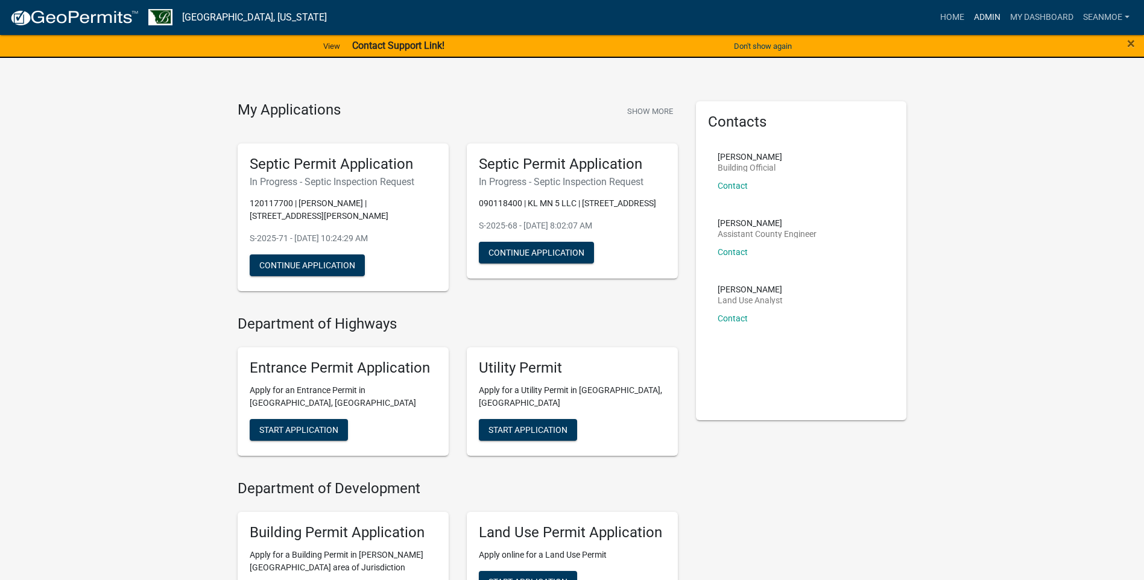
click at [983, 16] on link "Admin" at bounding box center [987, 17] width 36 height 23
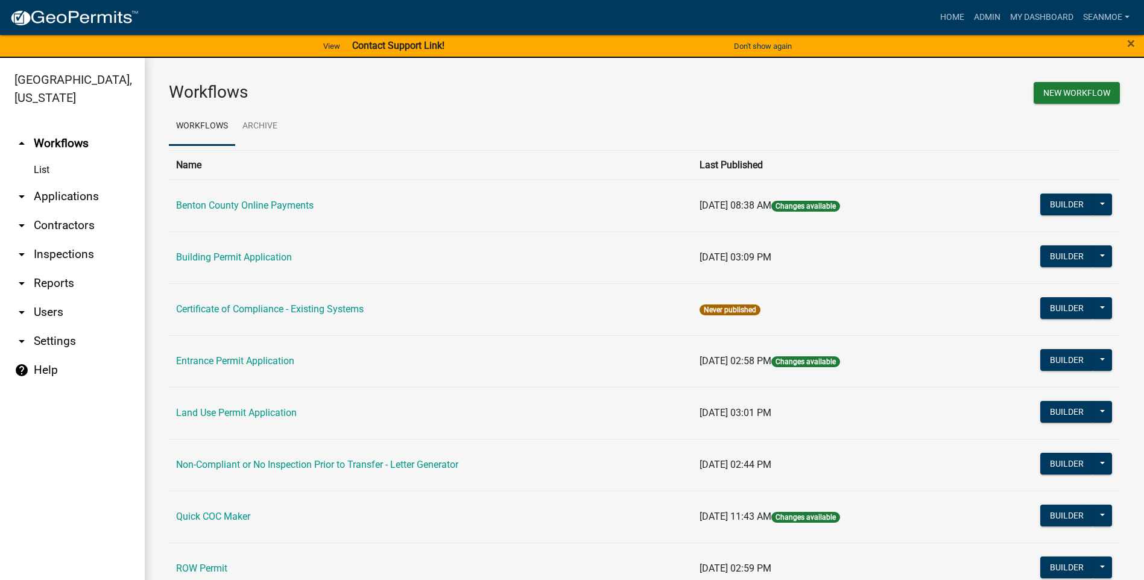
click at [78, 197] on link "arrow_drop_down Applications" at bounding box center [72, 196] width 145 height 29
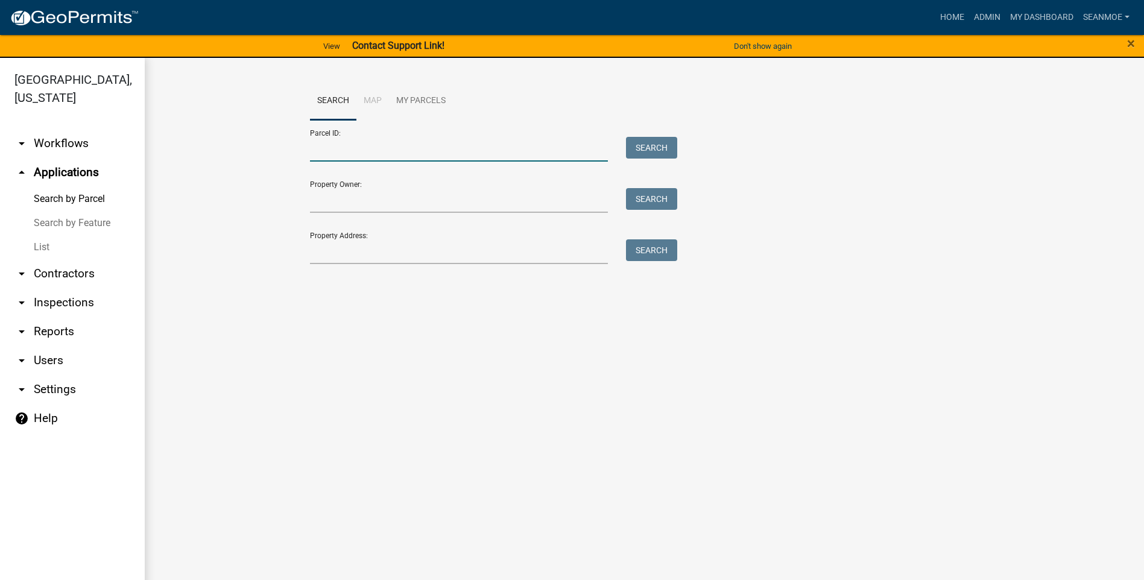
click at [422, 147] on input "Parcel ID:" at bounding box center [459, 149] width 299 height 25
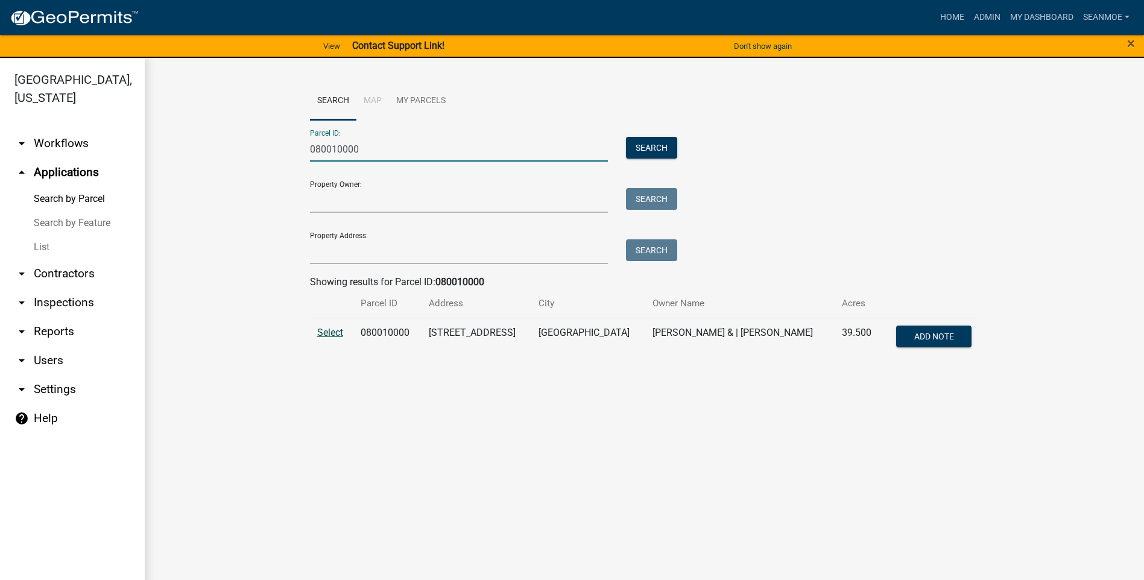
type input "080010000"
click at [326, 335] on span "Select" at bounding box center [330, 332] width 26 height 11
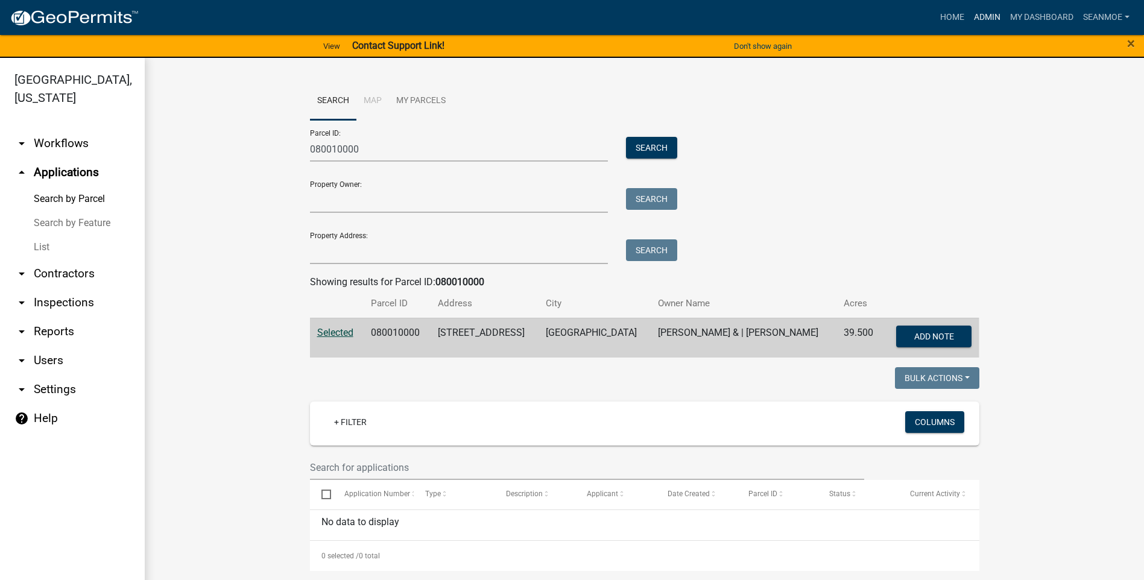
click at [984, 16] on link "Admin" at bounding box center [987, 17] width 36 height 23
